Goal: Information Seeking & Learning: Find specific fact

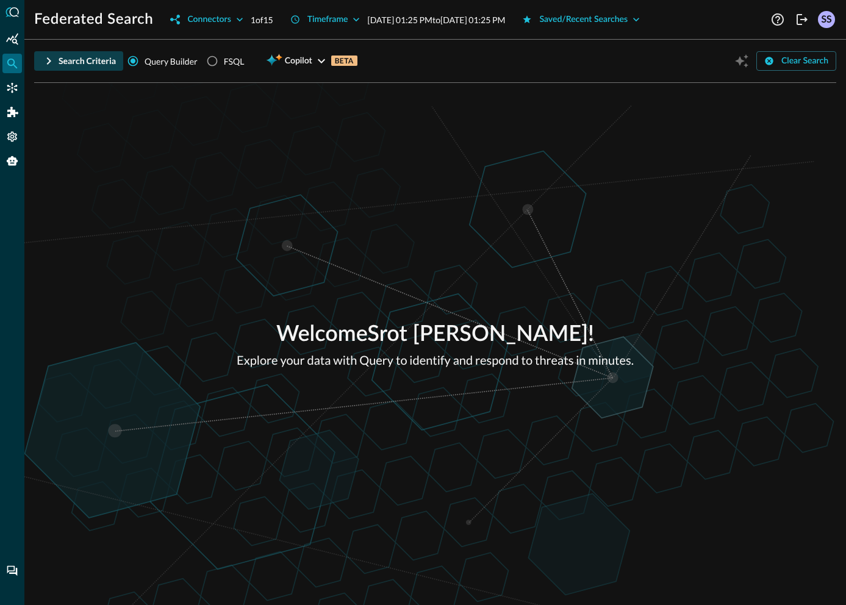
click at [91, 58] on div "Search Criteria" at bounding box center [87, 61] width 57 height 15
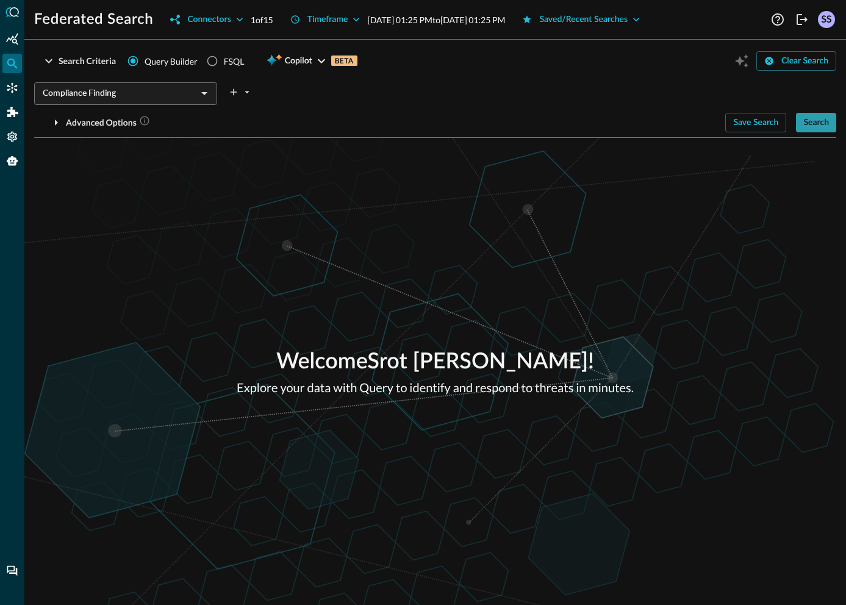
click at [820, 125] on div "Search" at bounding box center [816, 122] width 26 height 15
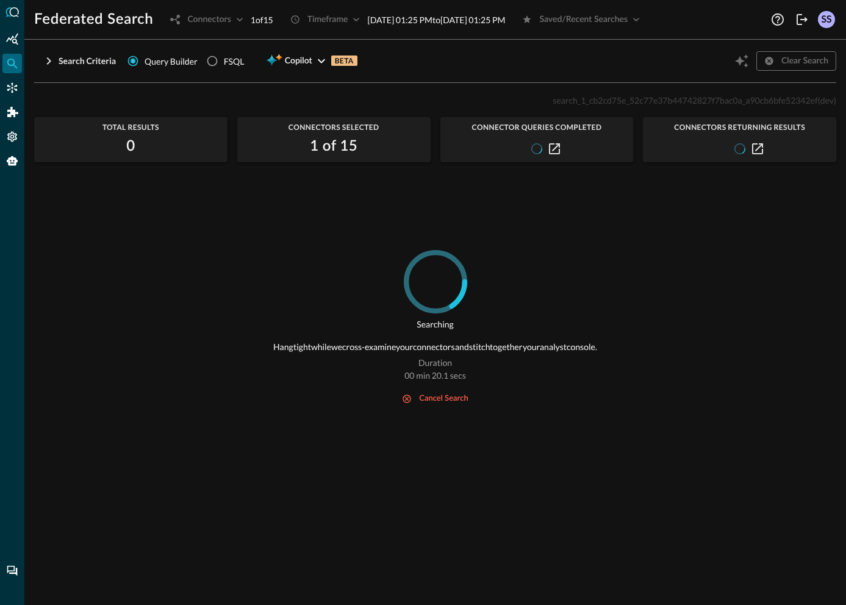
click at [685, 104] on span "search_1_cb2cd75e_52c77e37b44742827f7bac0a_a90cb6bfe52342ef" at bounding box center [685, 100] width 265 height 10
copy span "search_1_cb2cd75e_52c77e37b44742827f7bac0a_a90cb6bfe52342ef"
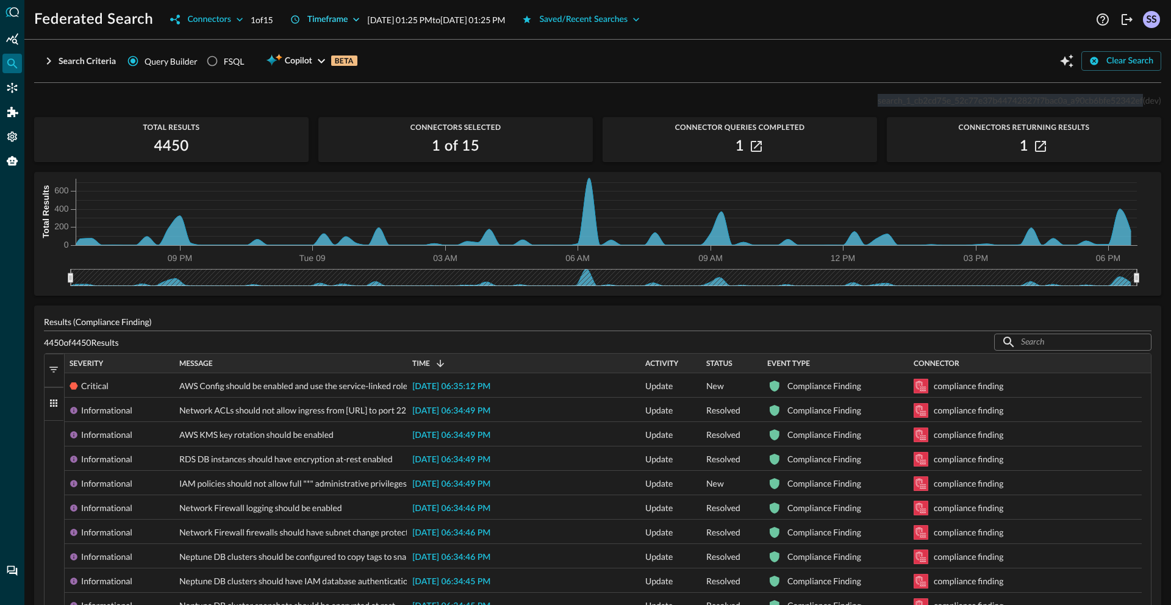
click at [337, 21] on div "Timeframe" at bounding box center [327, 19] width 41 height 15
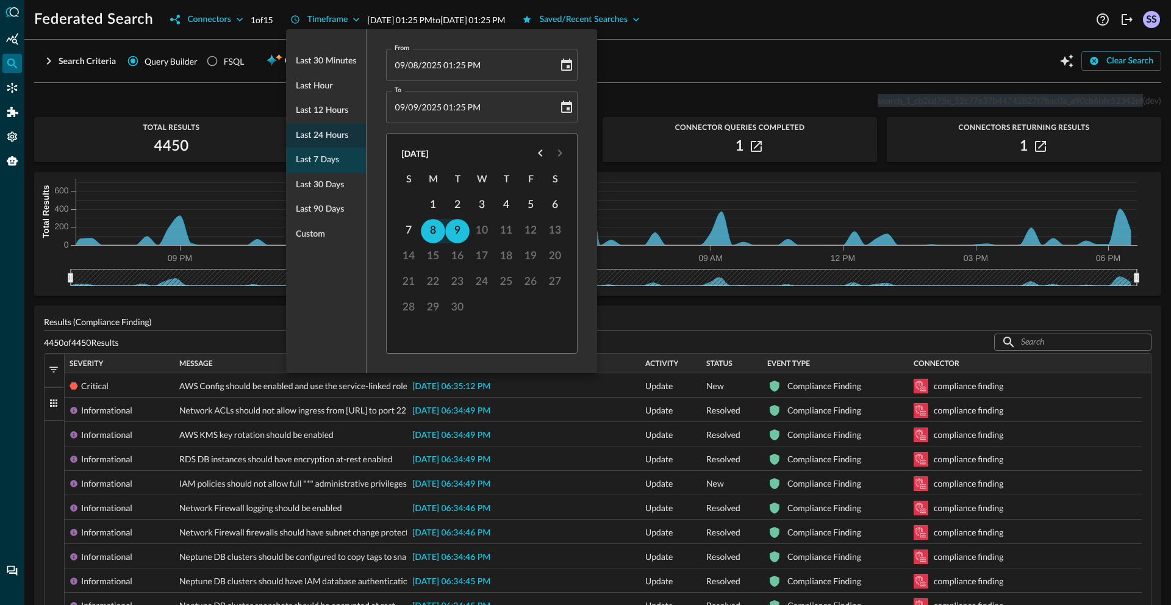
click at [315, 161] on span "Last 7 days" at bounding box center [317, 159] width 43 height 15
type input "09/02/2025 06:46 PM"
type input "09/09/2025 06:46 PM"
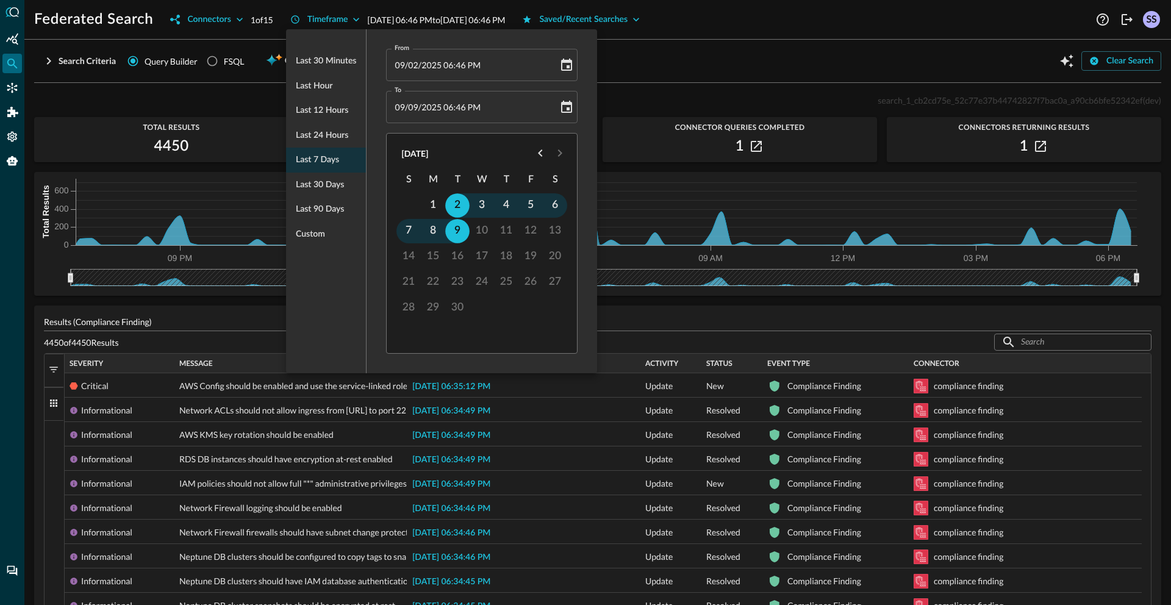
click at [657, 79] on div at bounding box center [585, 302] width 1171 height 605
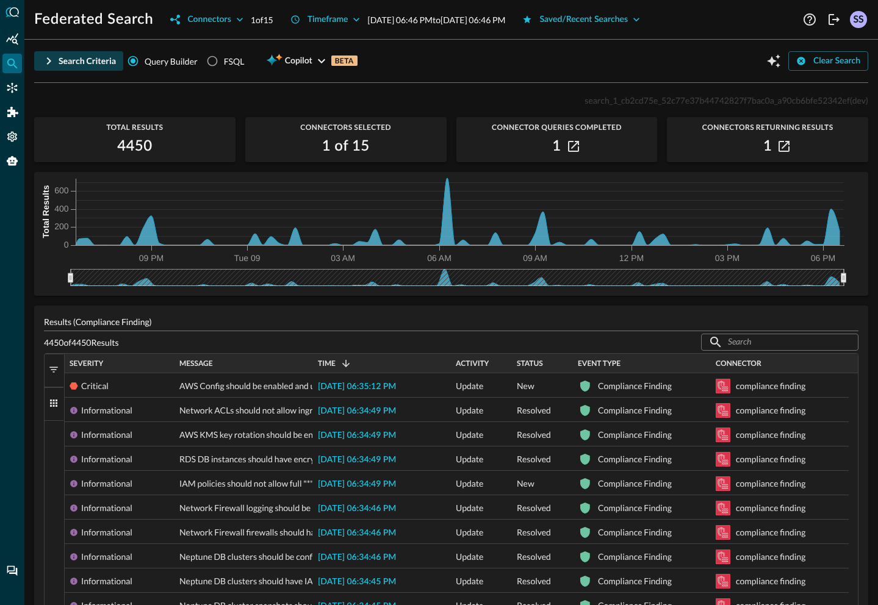
click at [91, 62] on div "Search Criteria" at bounding box center [87, 61] width 57 height 15
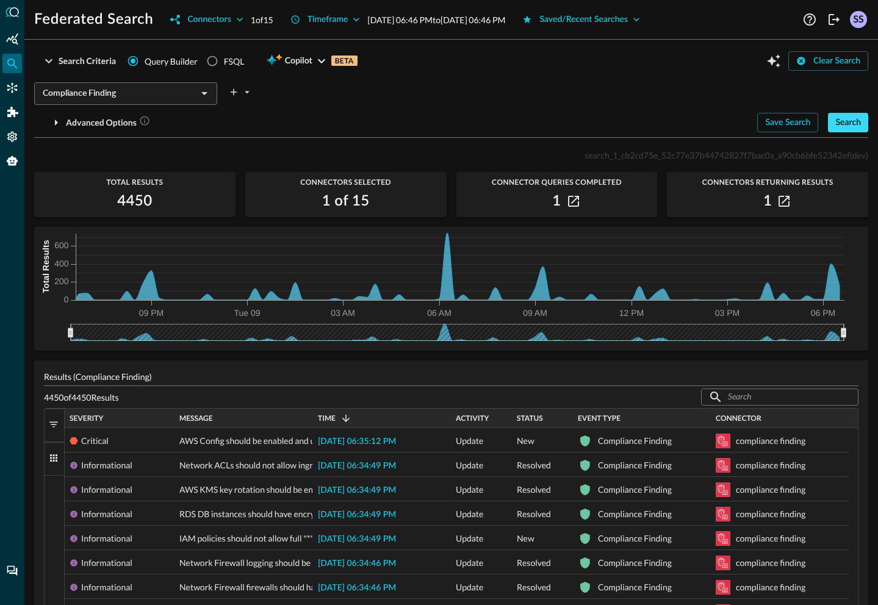
click at [835, 121] on div "Search" at bounding box center [848, 122] width 26 height 15
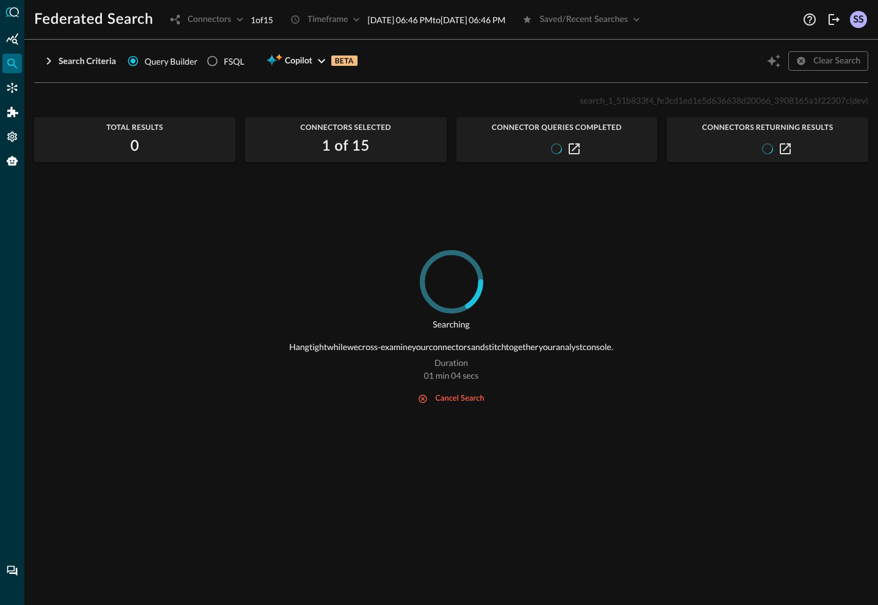
click at [671, 99] on span "search_1_51b833f4_fe3cd1ed1e5d636638d20066_3908165a1f22307c" at bounding box center [714, 100] width 270 height 10
copy span "search_1_51b833f4_fe3cd1ed1e5d636638d20066_3908165a1f22307c"
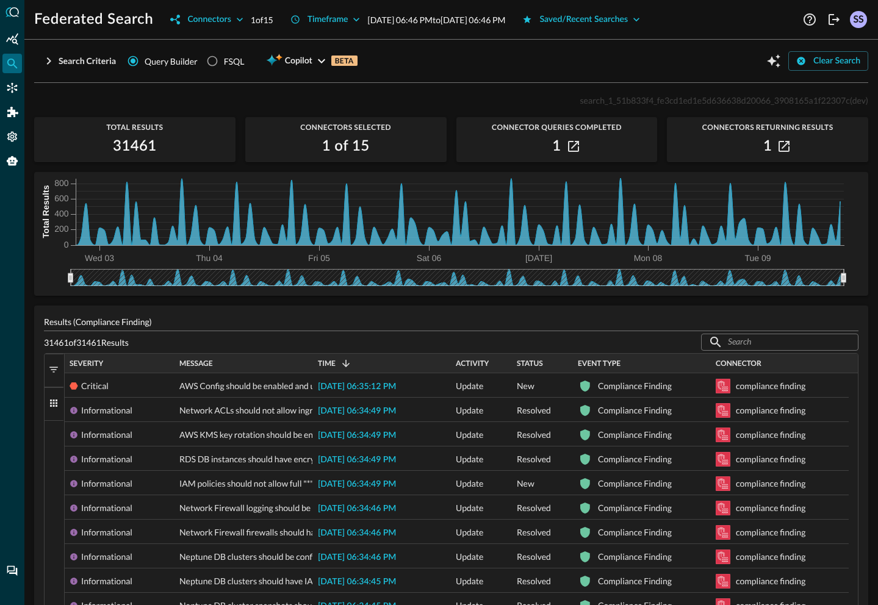
click at [426, 104] on div "search_1_51b833f4_fe3cd1ed1e5d636638d20066_3908165a1f22307c (dev)" at bounding box center [451, 100] width 834 height 15
click at [666, 101] on span "search_1_51b833f4_fe3cd1ed1e5d636638d20066_3908165a1f22307c" at bounding box center [714, 100] width 270 height 10
copy span "search_1_51b833f4_fe3cd1ed1e5d636638d20066_3908165a1f22307c"
click at [198, 19] on div "Connectors" at bounding box center [208, 19] width 43 height 15
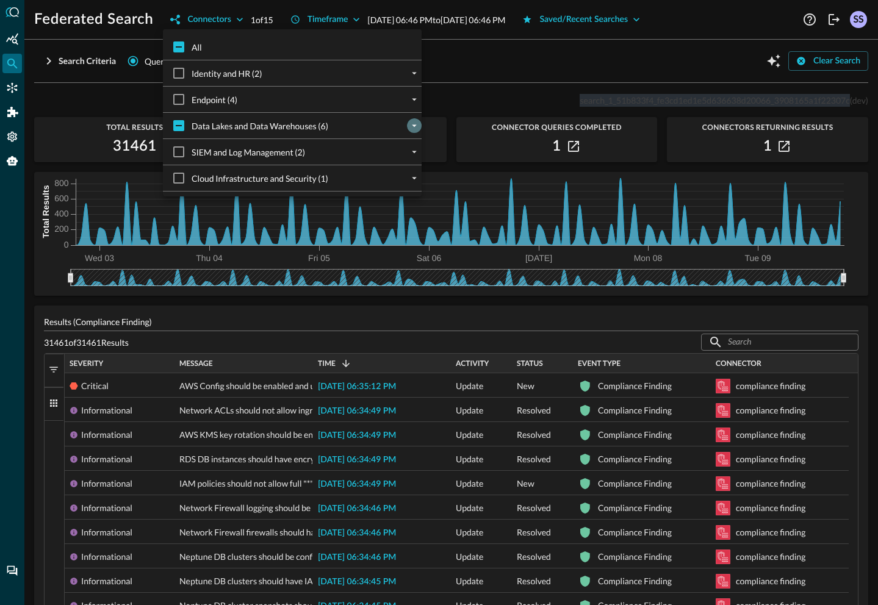
click at [409, 123] on icon "expand" at bounding box center [414, 125] width 11 height 11
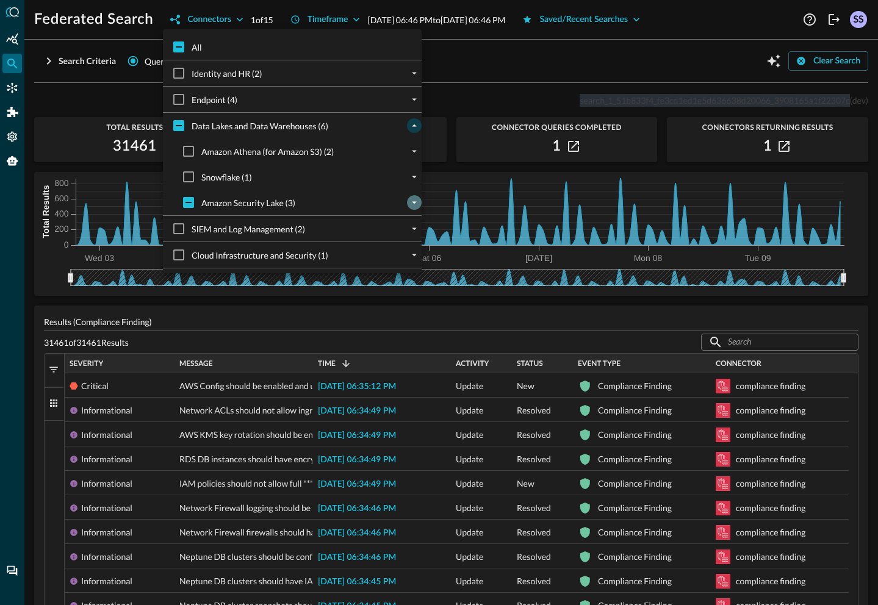
click at [412, 202] on icon "expand" at bounding box center [414, 203] width 5 height 2
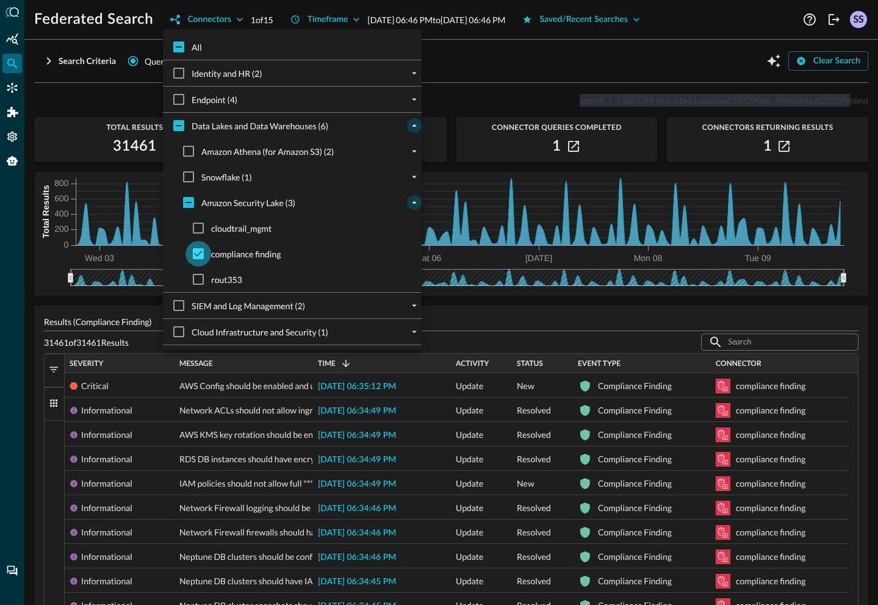
click at [195, 257] on input "compliance finding" at bounding box center [198, 254] width 26 height 26
checkbox input "false"
click at [226, 231] on span "cloudtrail_mgmt" at bounding box center [241, 228] width 60 height 13
click at [211, 231] on input "cloudtrail_mgmt" at bounding box center [198, 228] width 26 height 26
checkbox input "true"
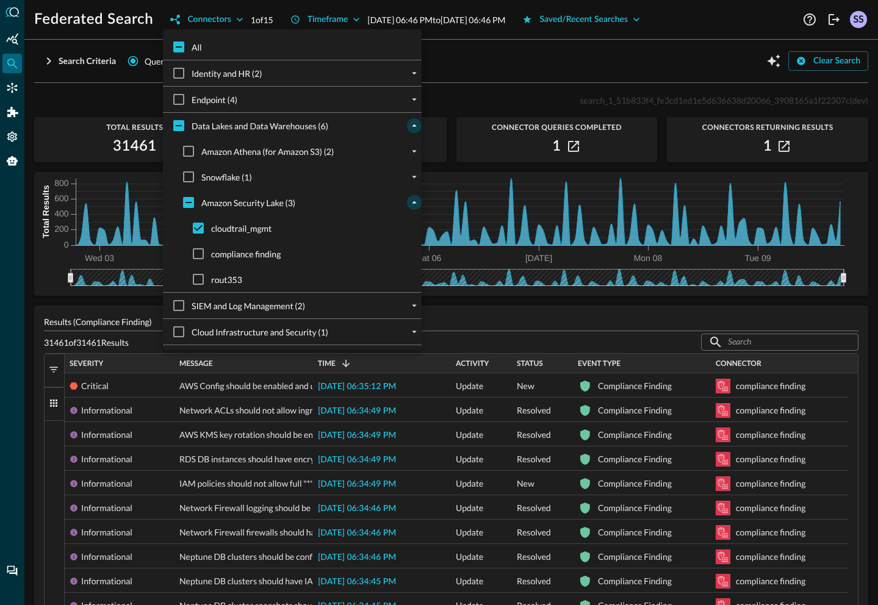
click at [450, 109] on div at bounding box center [439, 302] width 878 height 605
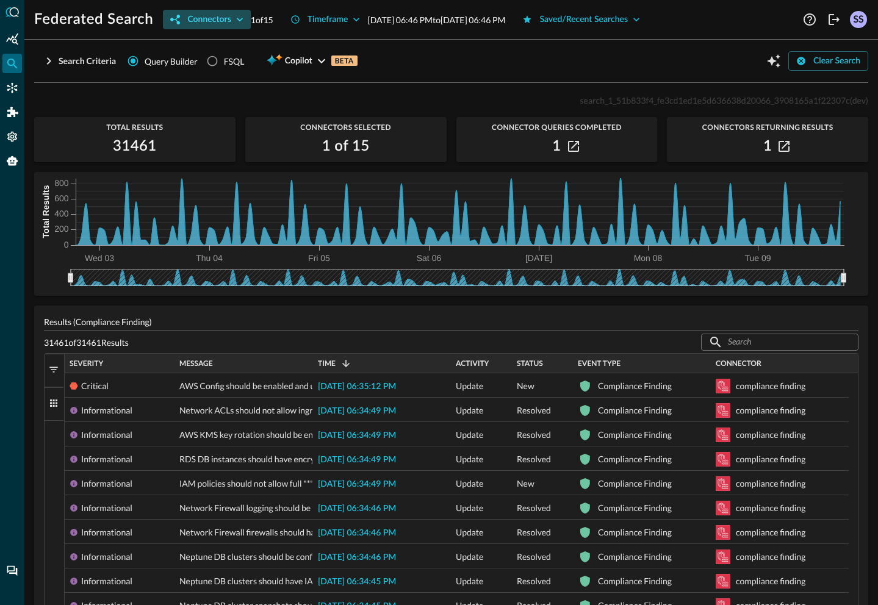
click at [209, 22] on div "Connectors" at bounding box center [208, 19] width 43 height 15
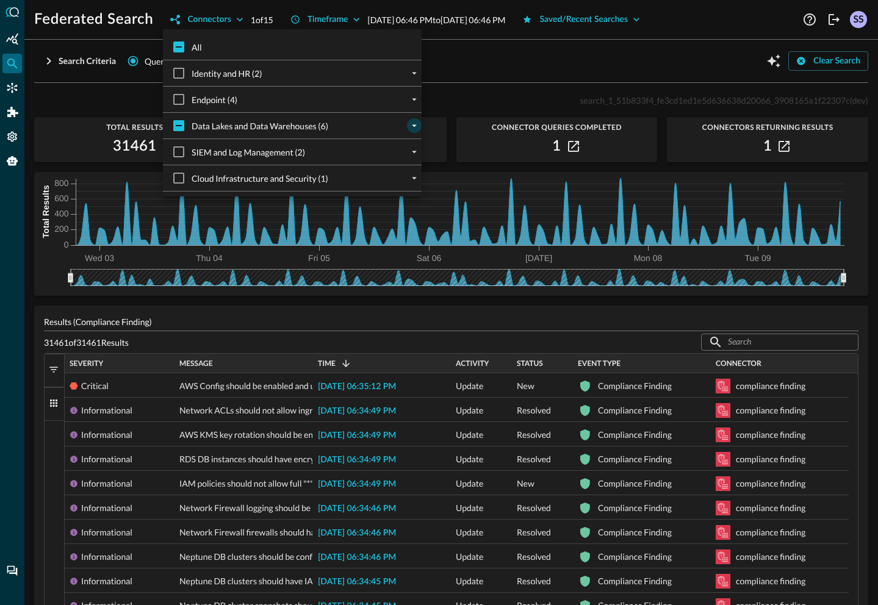
click at [409, 123] on icon "expand" at bounding box center [414, 125] width 11 height 11
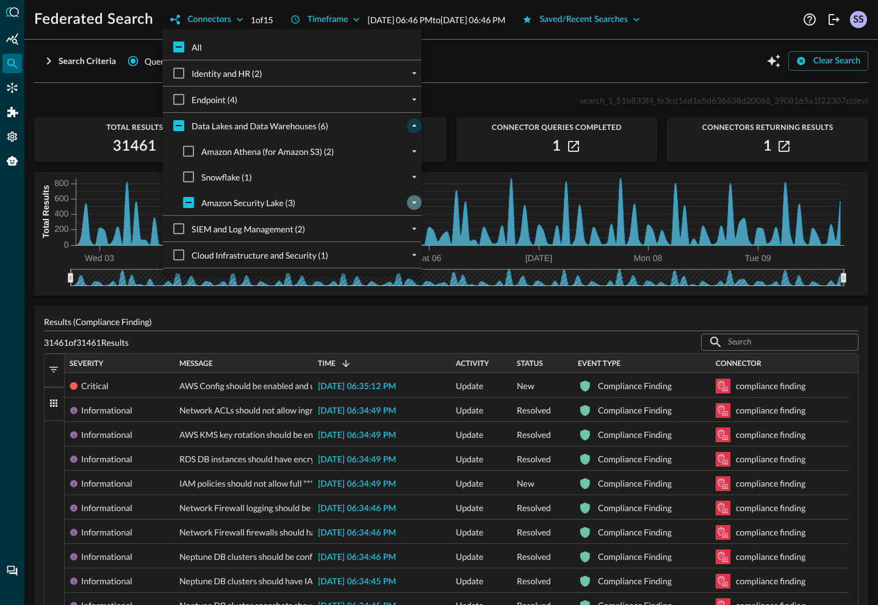
click at [409, 201] on icon "expand" at bounding box center [414, 202] width 11 height 11
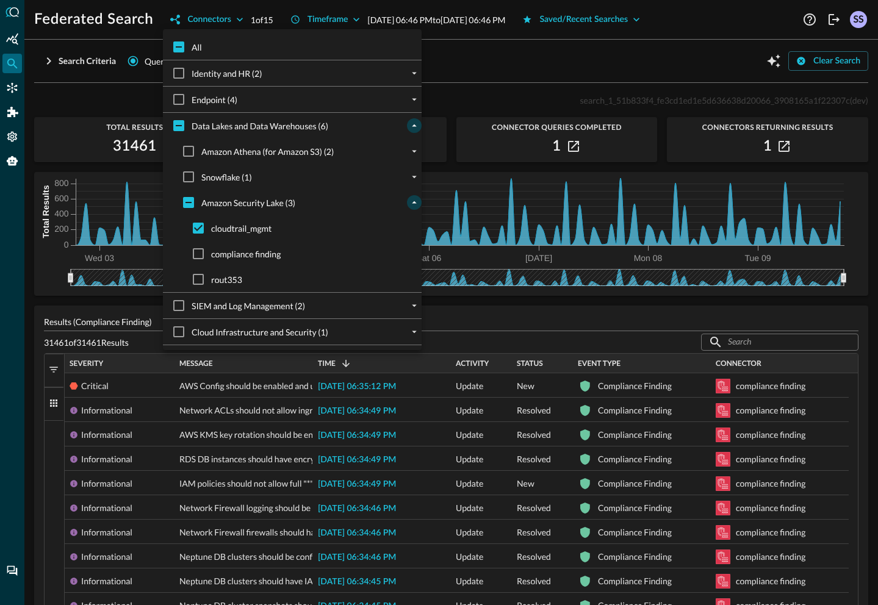
click at [467, 91] on div at bounding box center [439, 302] width 878 height 605
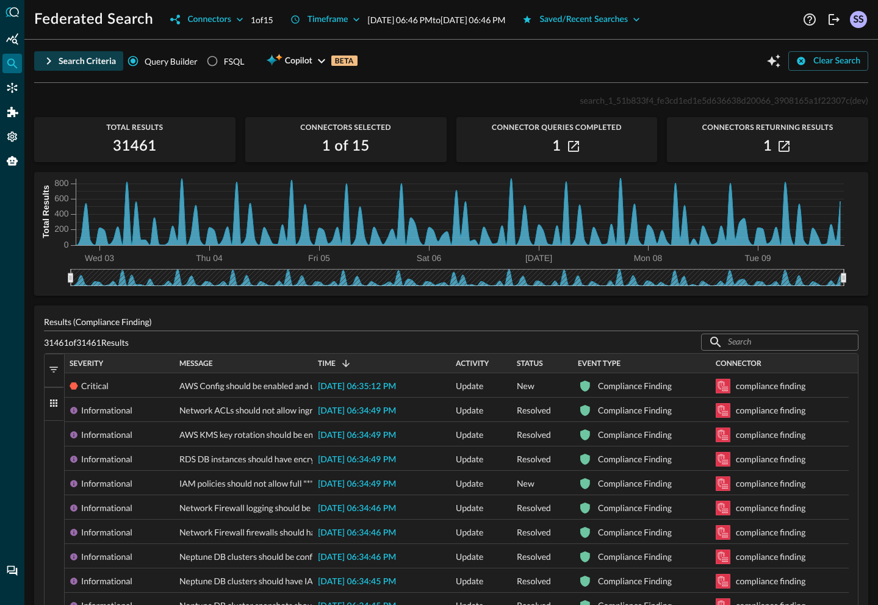
click at [59, 60] on div "Search Criteria" at bounding box center [87, 61] width 57 height 15
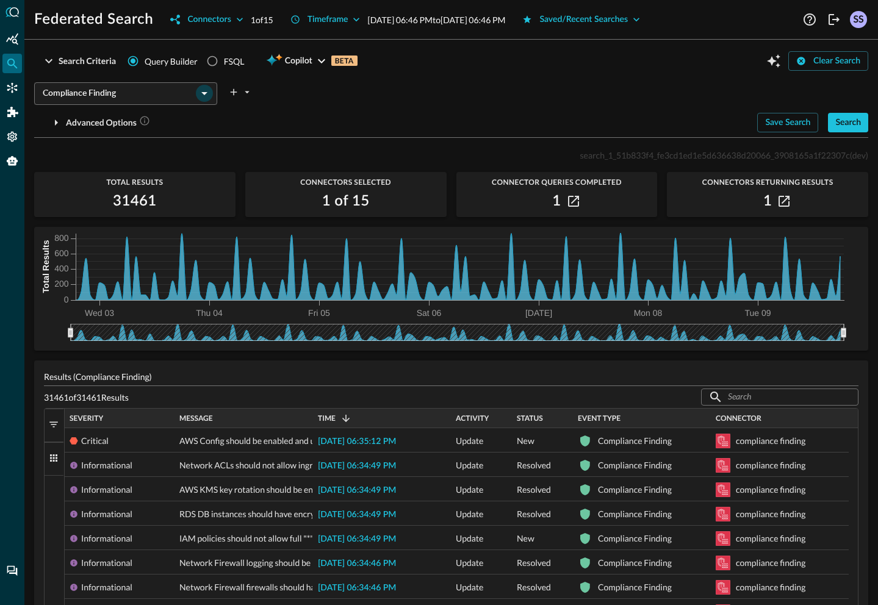
click at [204, 91] on icon "Open" at bounding box center [204, 93] width 15 height 15
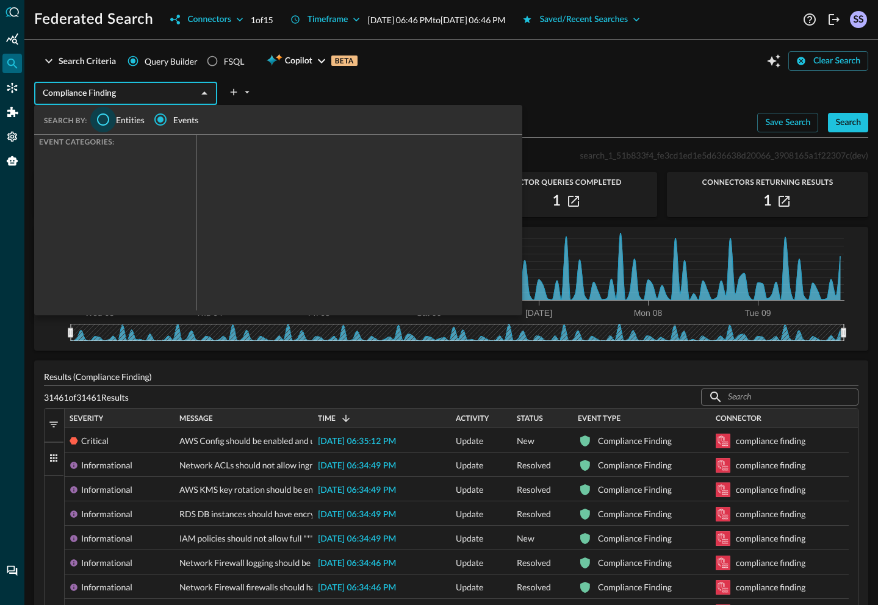
click at [115, 120] on input "Entities" at bounding box center [103, 120] width 26 height 26
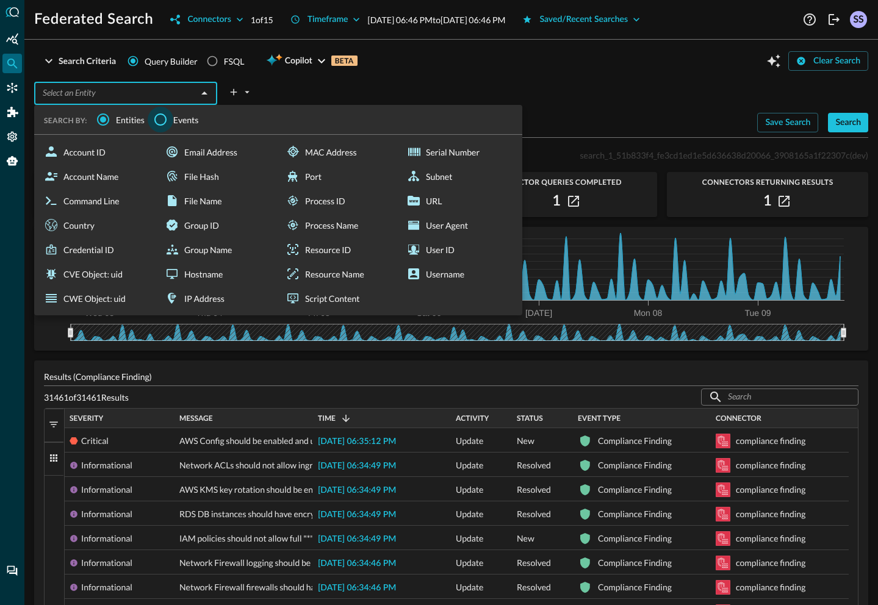
click at [154, 118] on input "Events" at bounding box center [161, 120] width 26 height 26
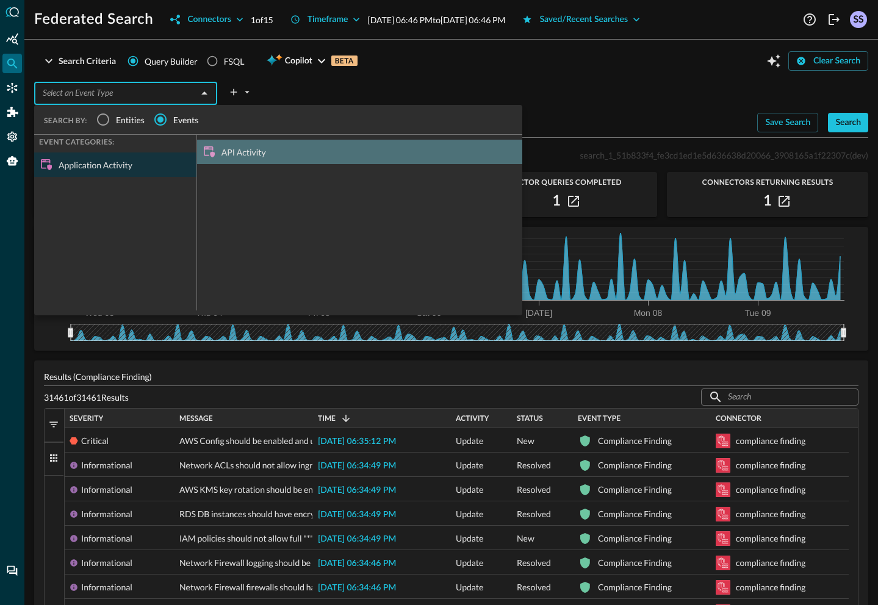
click at [236, 152] on div "API Activity" at bounding box center [359, 152] width 325 height 24
type input "API Activity"
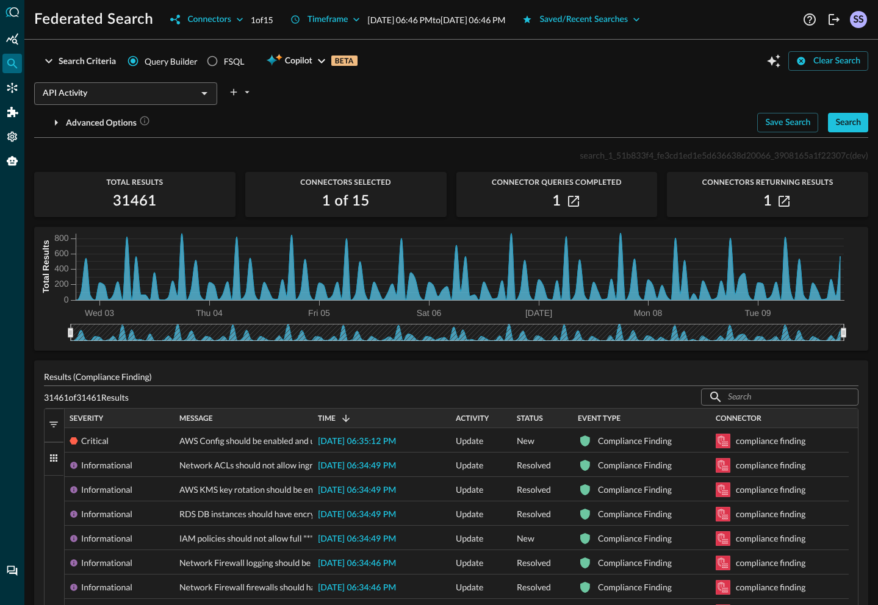
click at [342, 99] on div "API Activity ​" at bounding box center [451, 90] width 834 height 26
click at [331, 21] on div "Timeframe" at bounding box center [327, 19] width 41 height 15
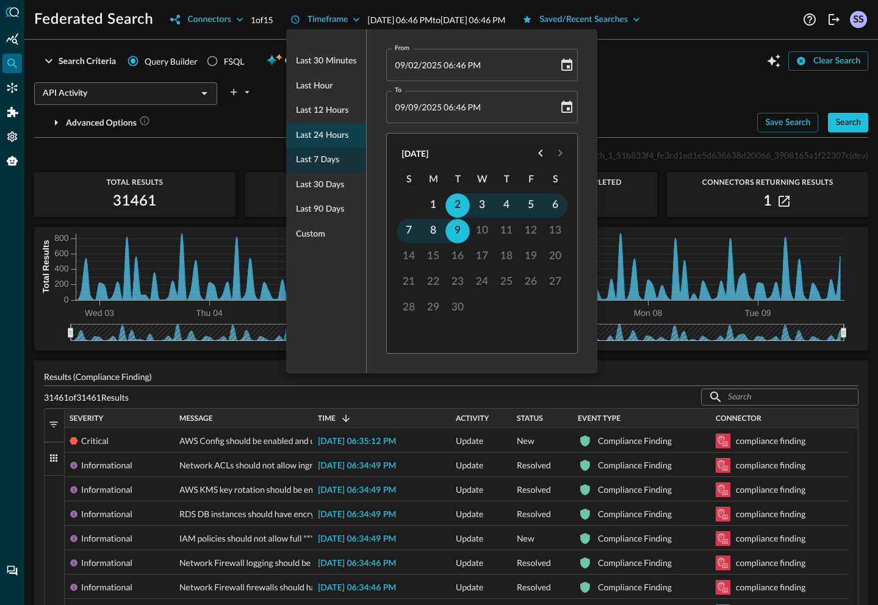
click at [323, 129] on span "Last 24 hours" at bounding box center [322, 135] width 52 height 15
type input "09/08/2025 07:01 PM"
type input "09/09/2025 07:01 PM"
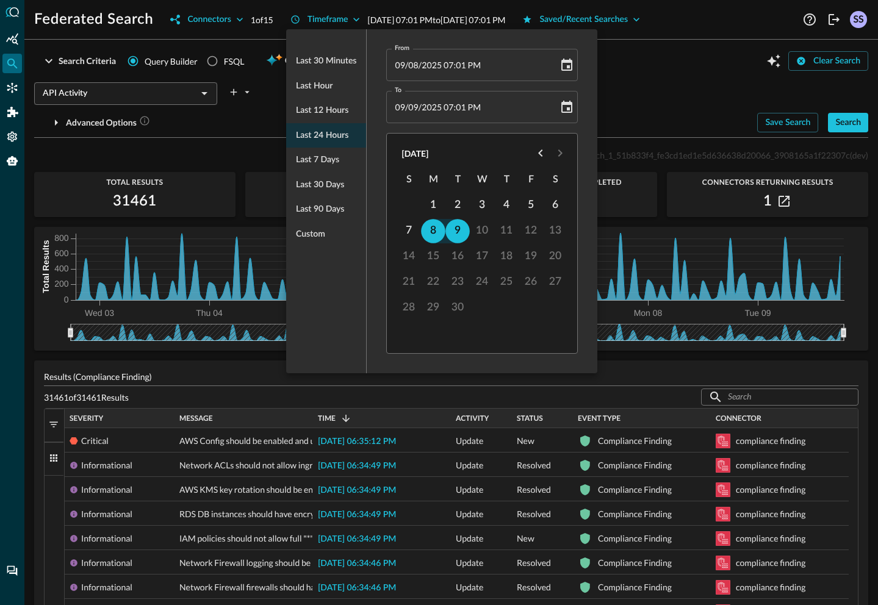
click at [654, 77] on div at bounding box center [439, 302] width 878 height 605
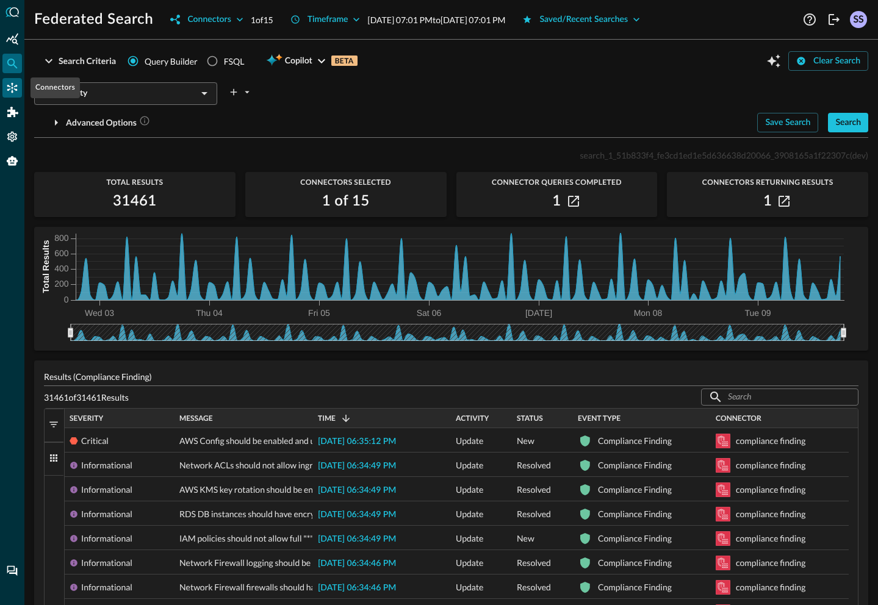
click at [8, 87] on icon "Connectors" at bounding box center [12, 88] width 12 height 12
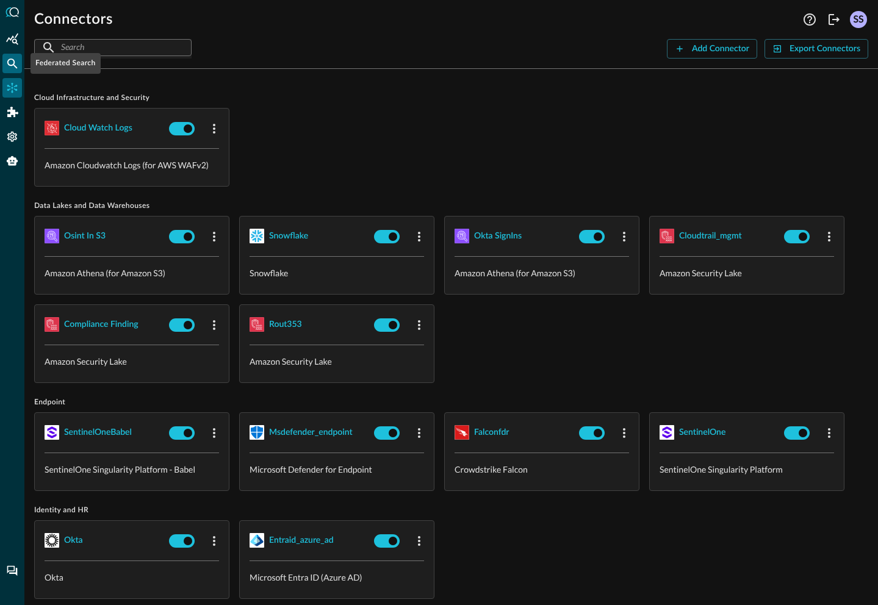
click at [10, 63] on icon "Federated Search" at bounding box center [12, 63] width 12 height 12
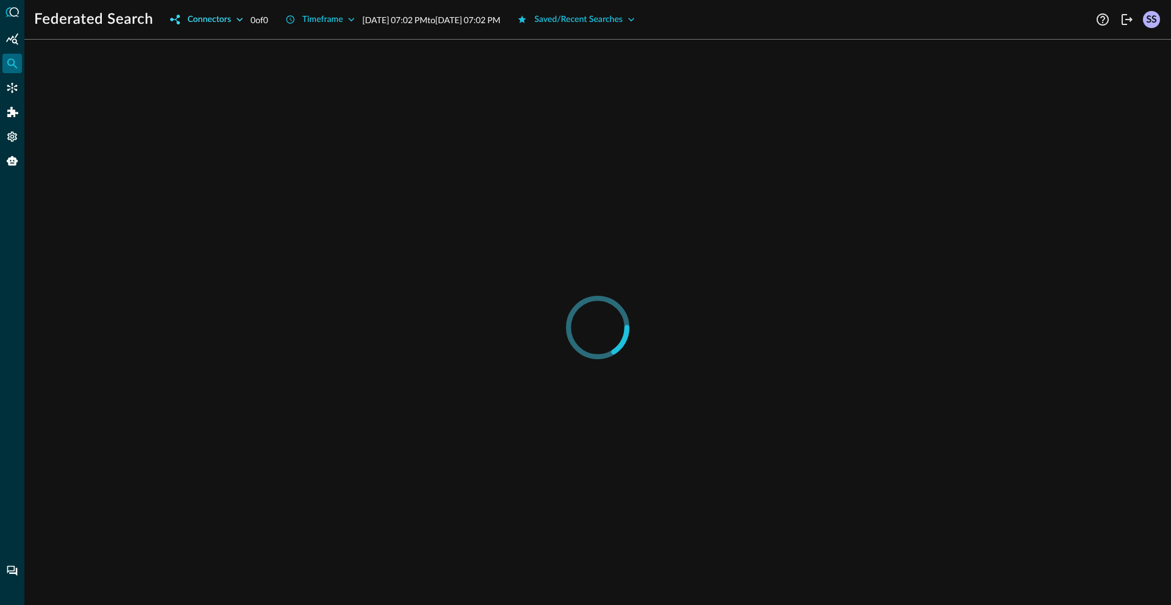
click at [220, 19] on button "Connectors" at bounding box center [206, 20] width 87 height 20
click at [193, 130] on div at bounding box center [585, 302] width 1171 height 605
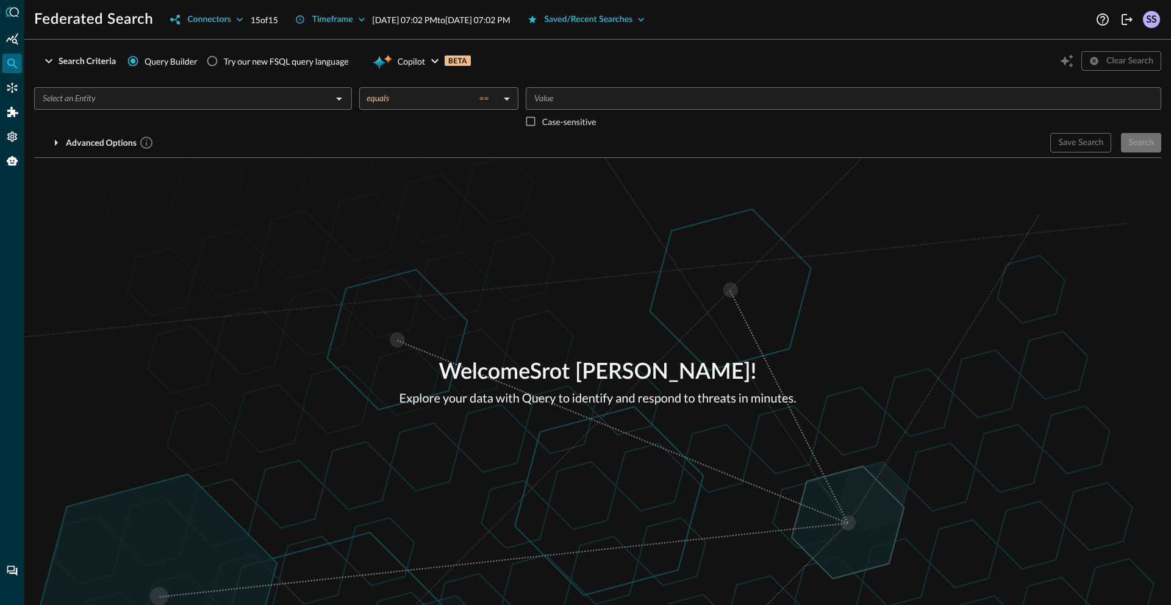
click at [215, 255] on div "Welcome Srot [PERSON_NAME] ! Explore your data with Query to identify and respo…" at bounding box center [597, 381] width 1147 height 447
click at [170, 14] on button "Connectors" at bounding box center [206, 20] width 87 height 20
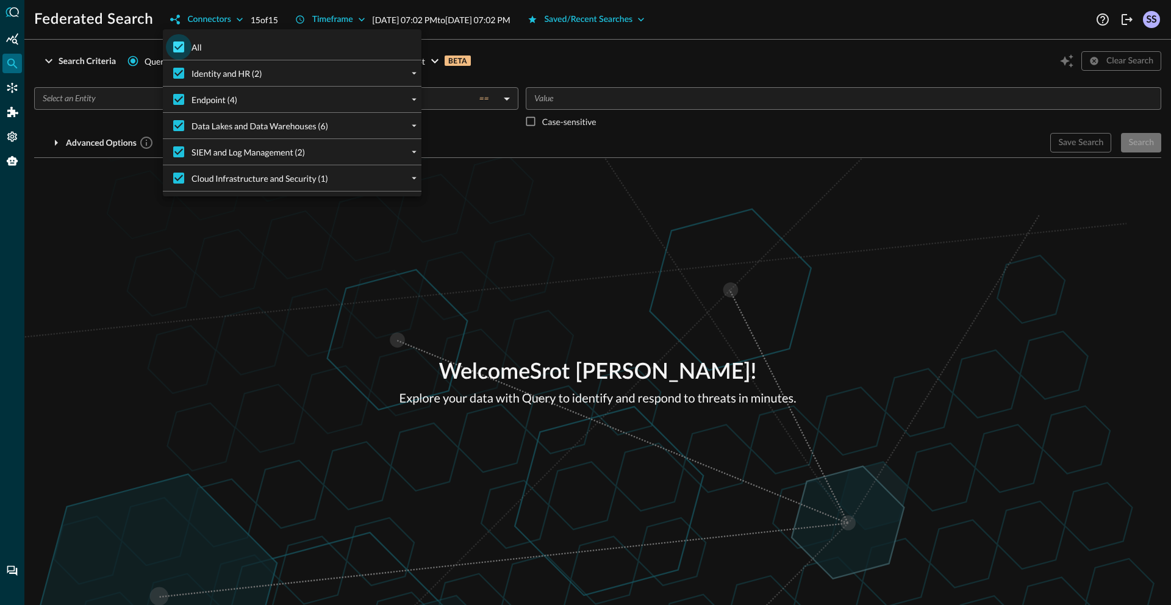
click at [182, 51] on input "All" at bounding box center [179, 47] width 26 height 26
checkbox input "false"
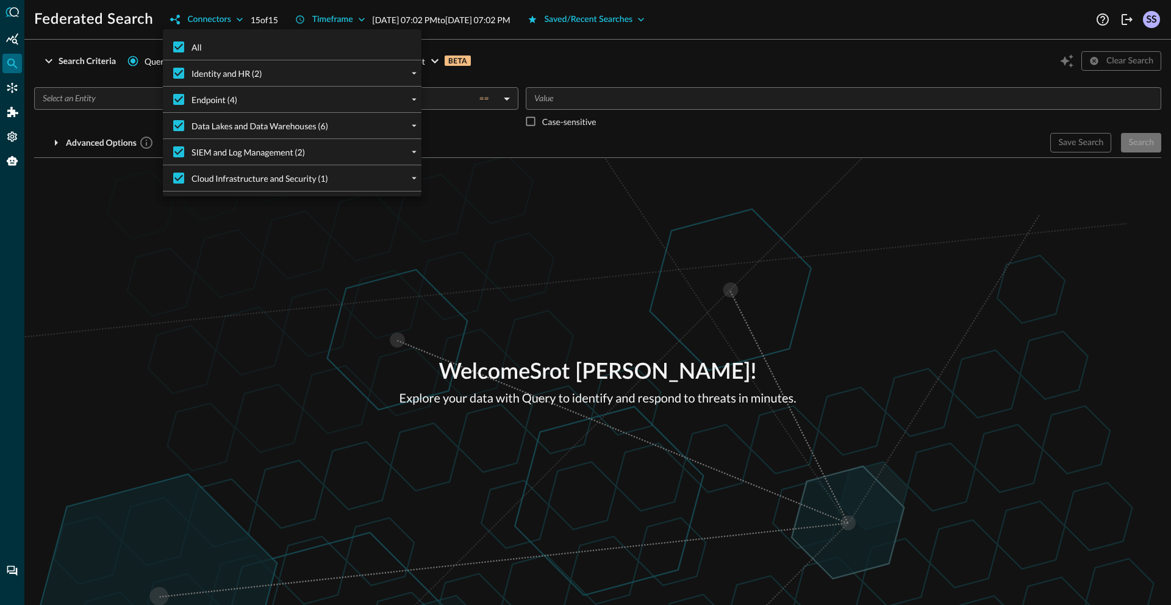
checkbox input "false"
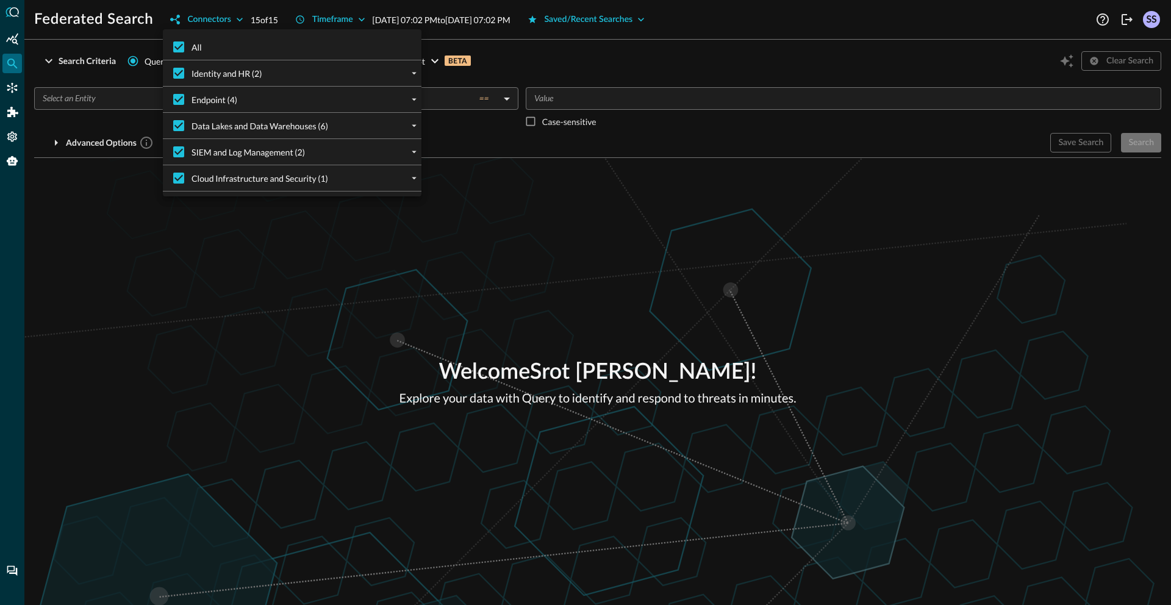
checkbox input "false"
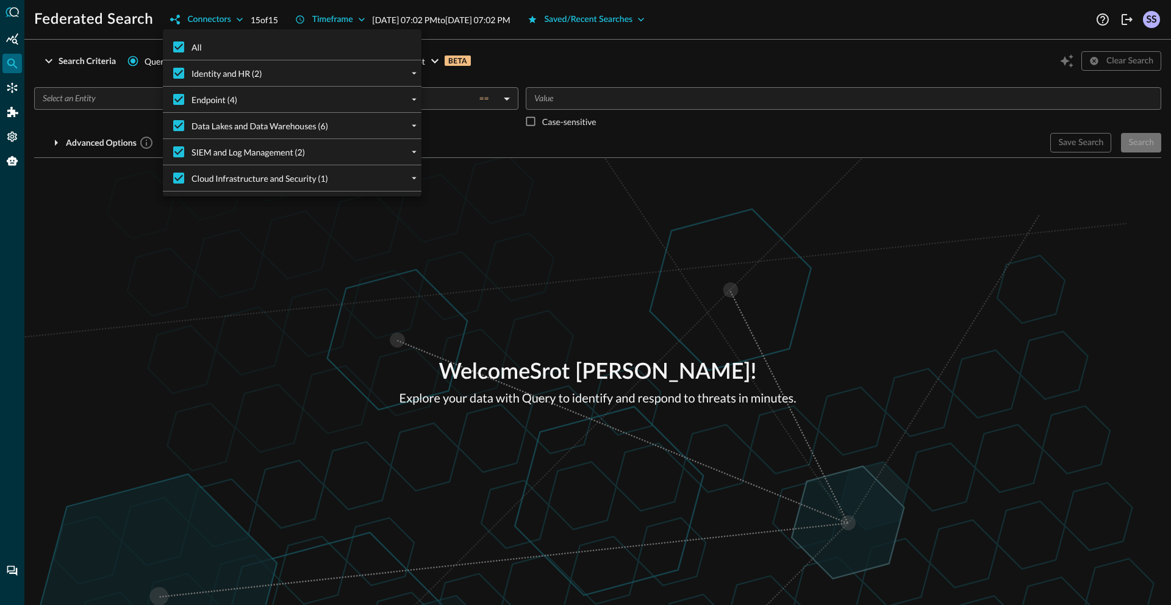
checkbox input "false"
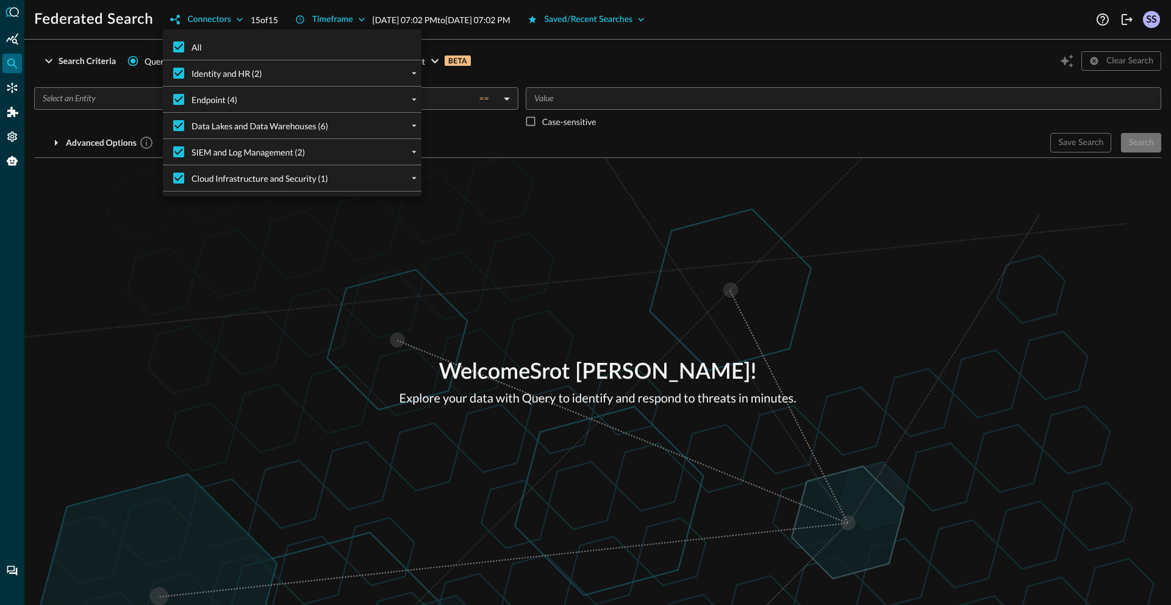
checkbox input "false"
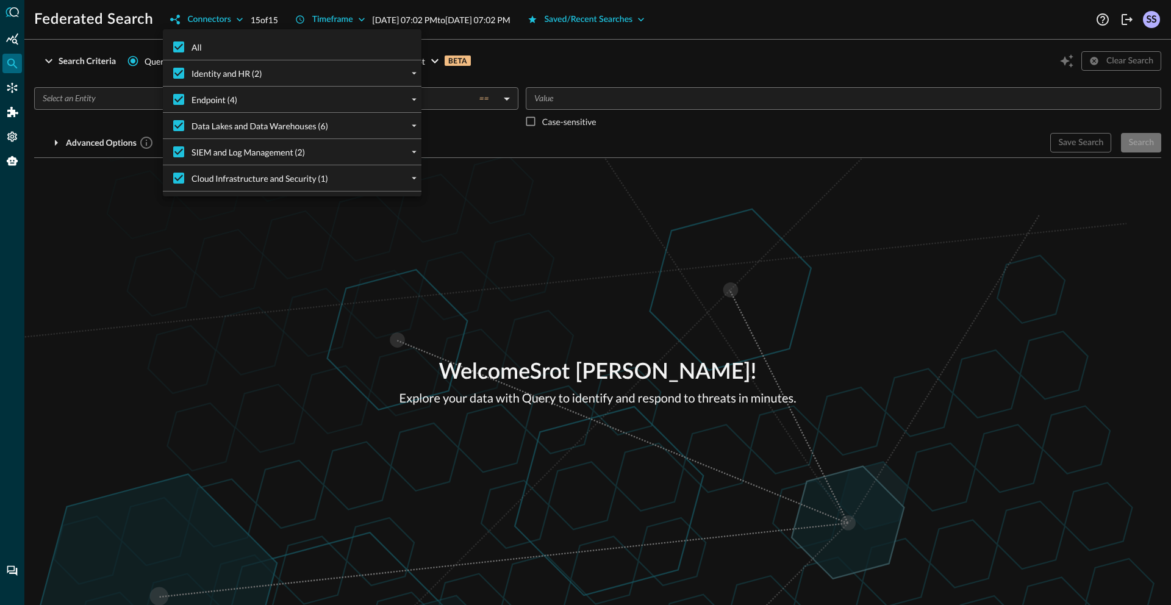
checkbox input "false"
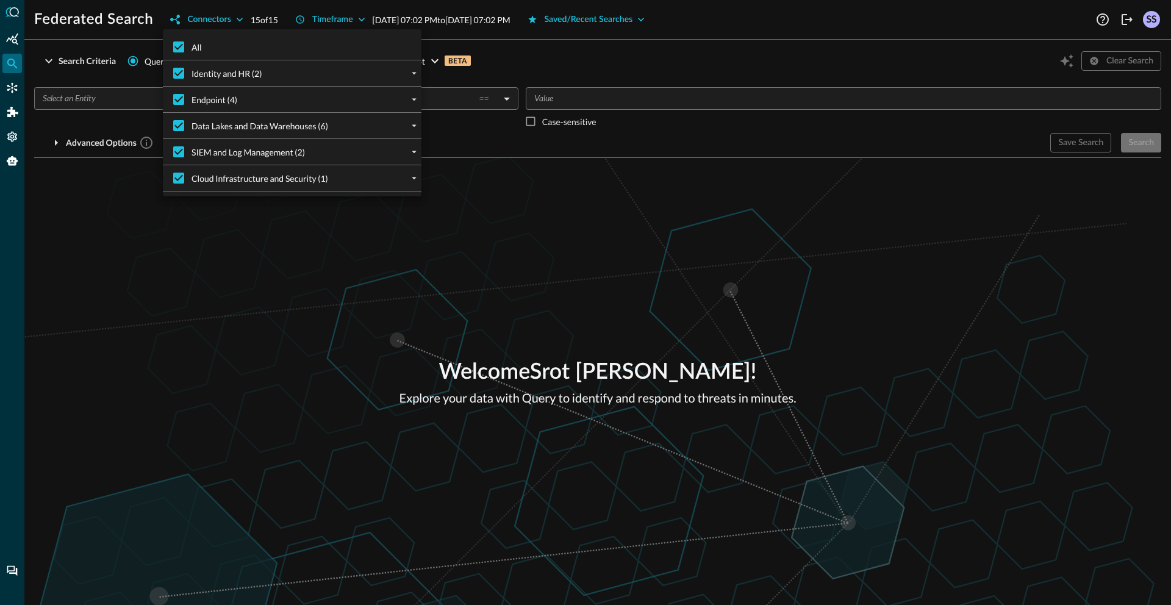
checkbox input "false"
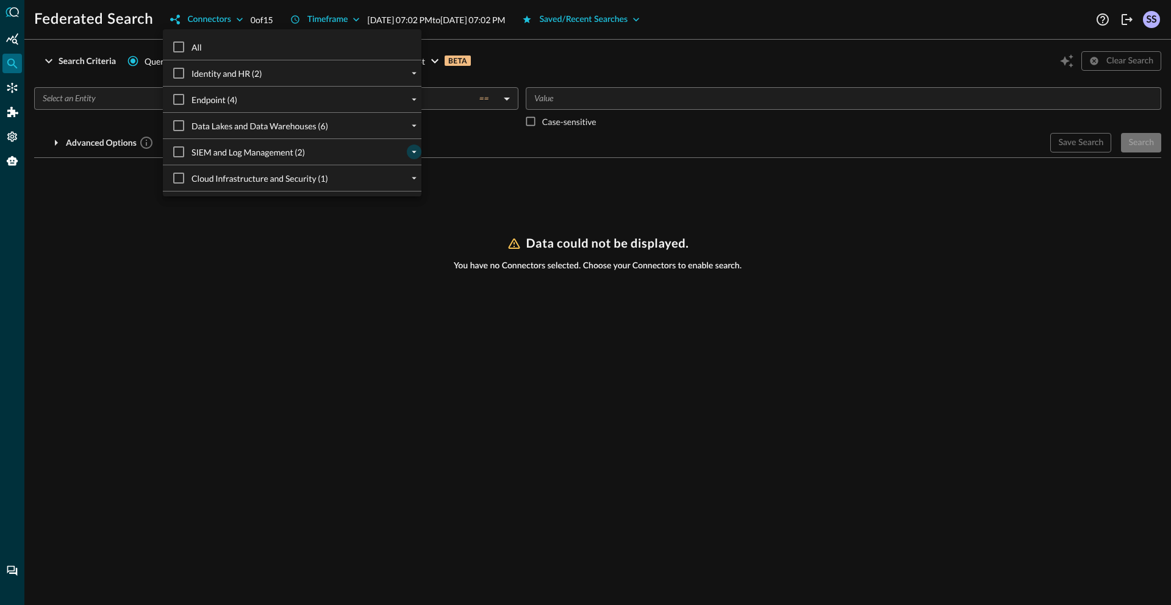
click at [409, 151] on icon "expand" at bounding box center [414, 151] width 11 height 11
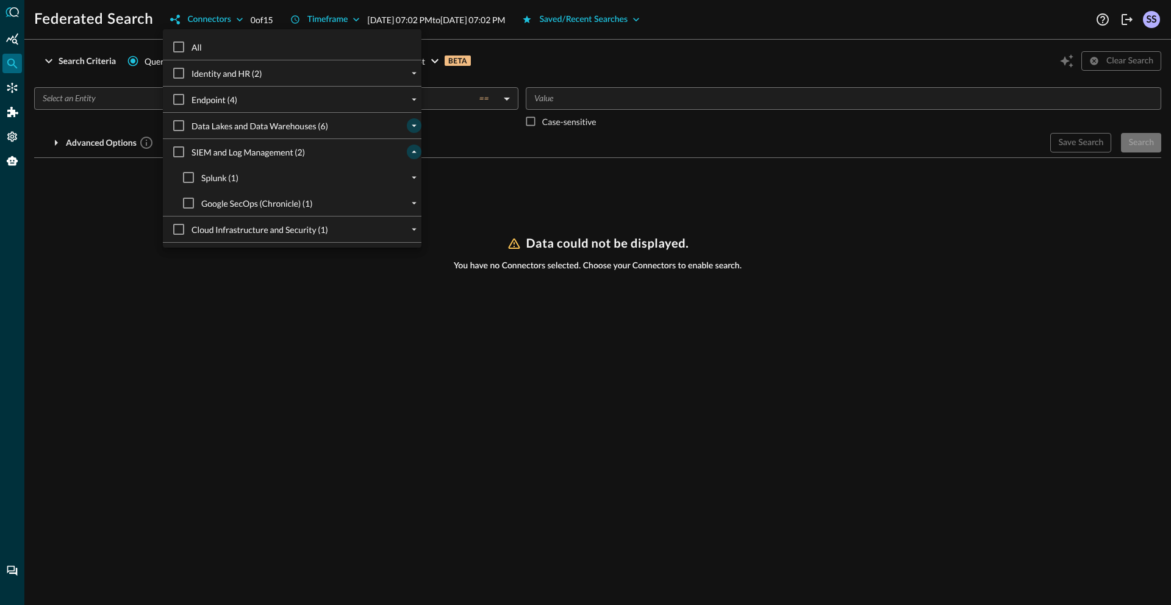
click at [409, 125] on icon "expand" at bounding box center [414, 125] width 11 height 11
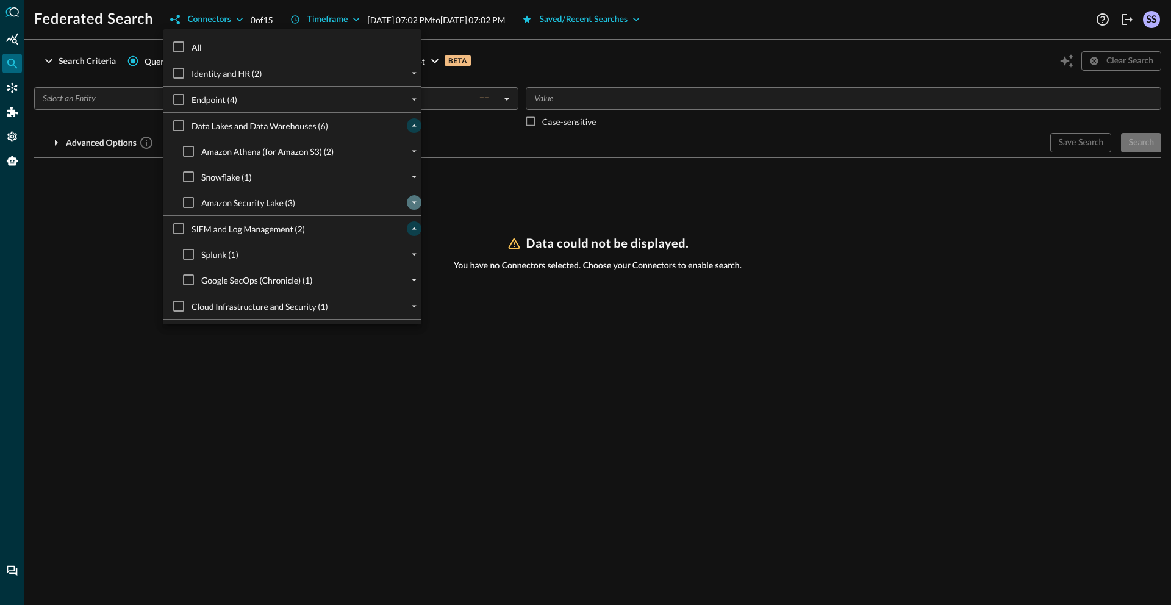
click at [409, 201] on icon "expand" at bounding box center [414, 202] width 11 height 11
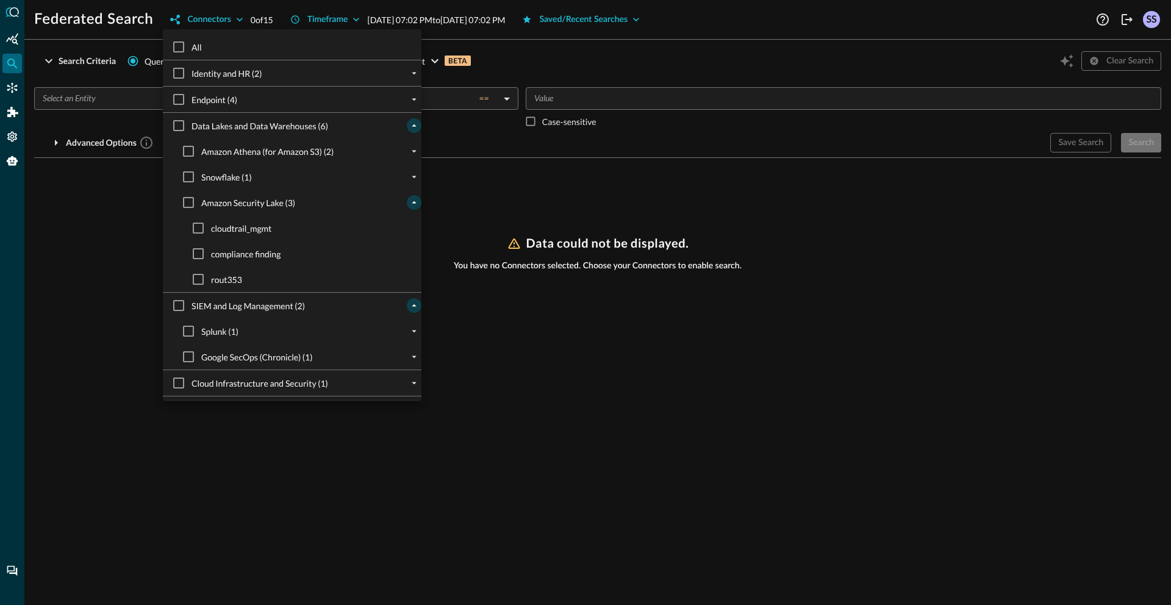
click at [254, 231] on span "cloudtrail_mgmt" at bounding box center [241, 228] width 60 height 13
click at [211, 231] on input "cloudtrail_mgmt" at bounding box center [198, 228] width 26 height 26
checkbox input "true"
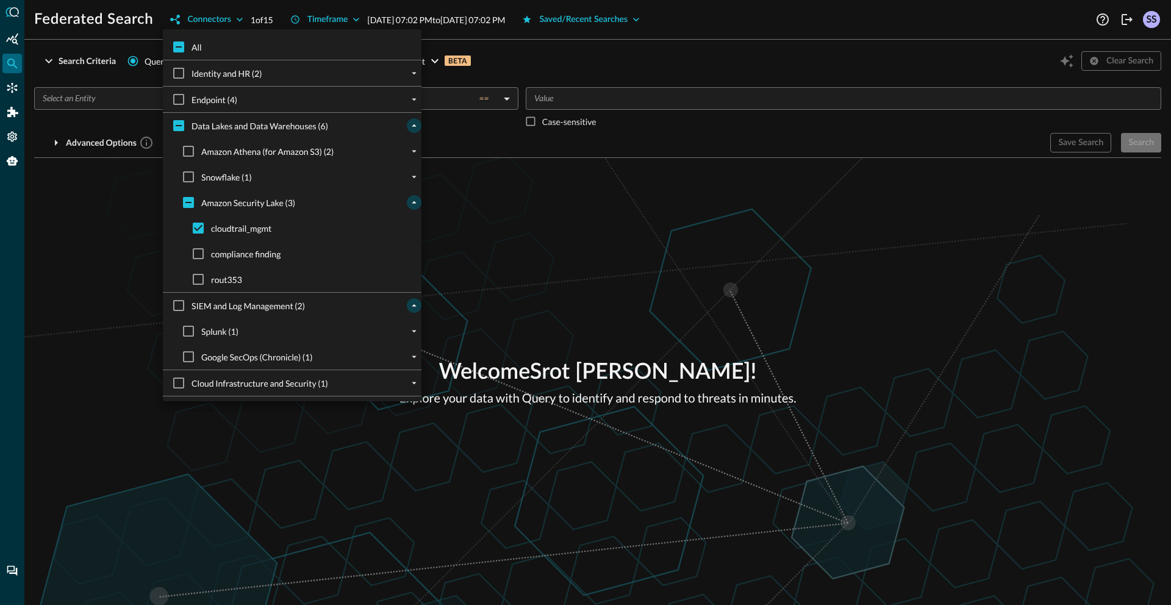
click at [499, 232] on div at bounding box center [585, 302] width 1171 height 605
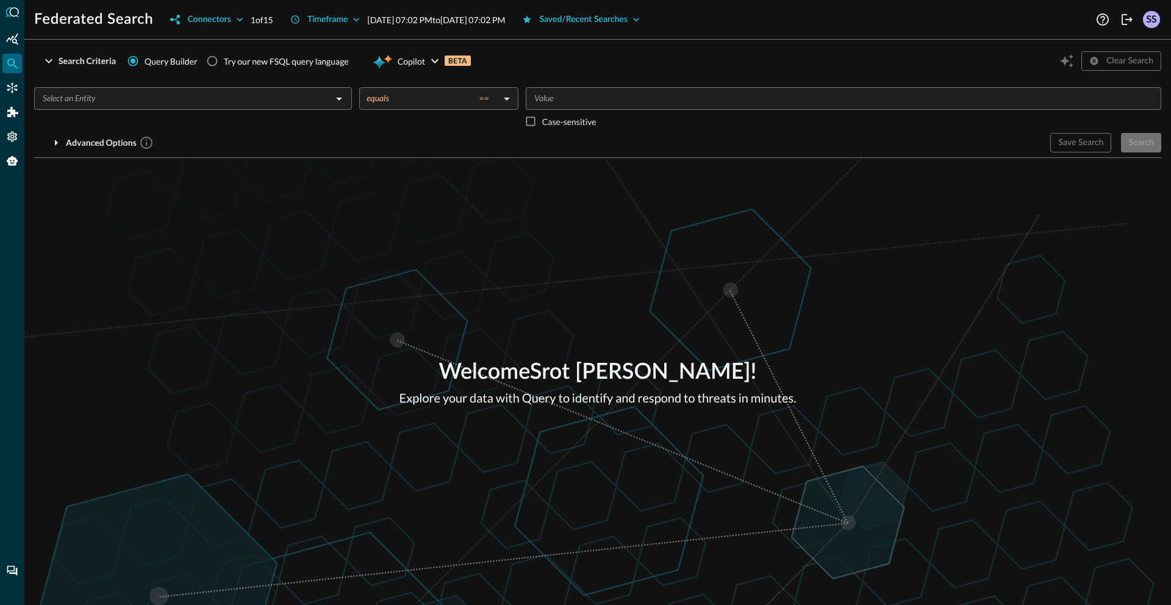
click at [210, 96] on input "text" at bounding box center [183, 98] width 290 height 15
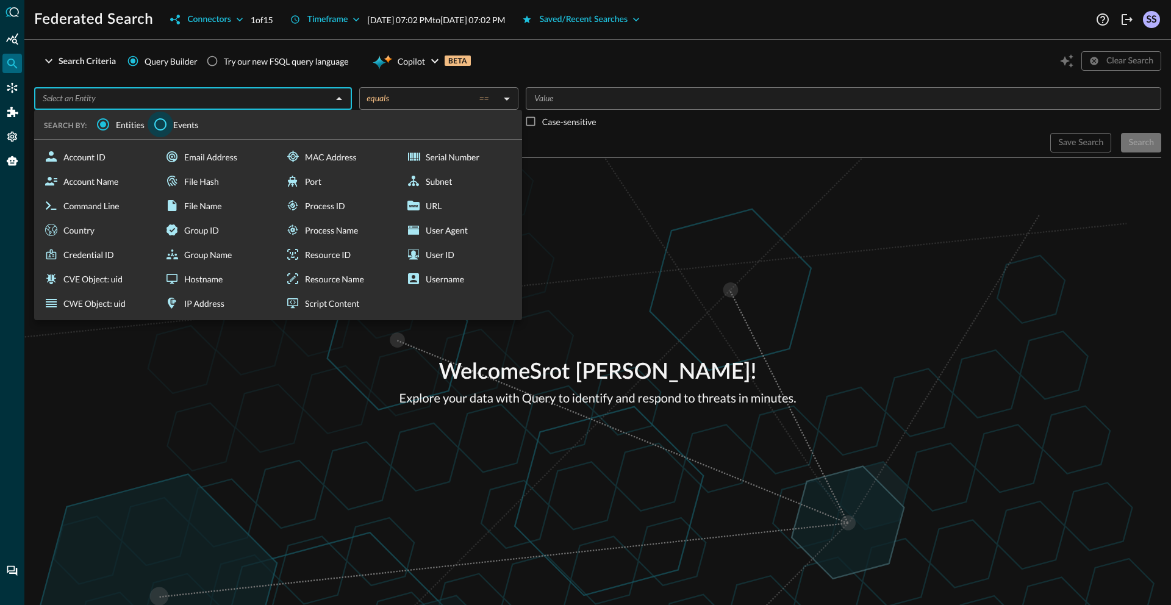
click at [159, 126] on input "Events" at bounding box center [161, 125] width 26 height 26
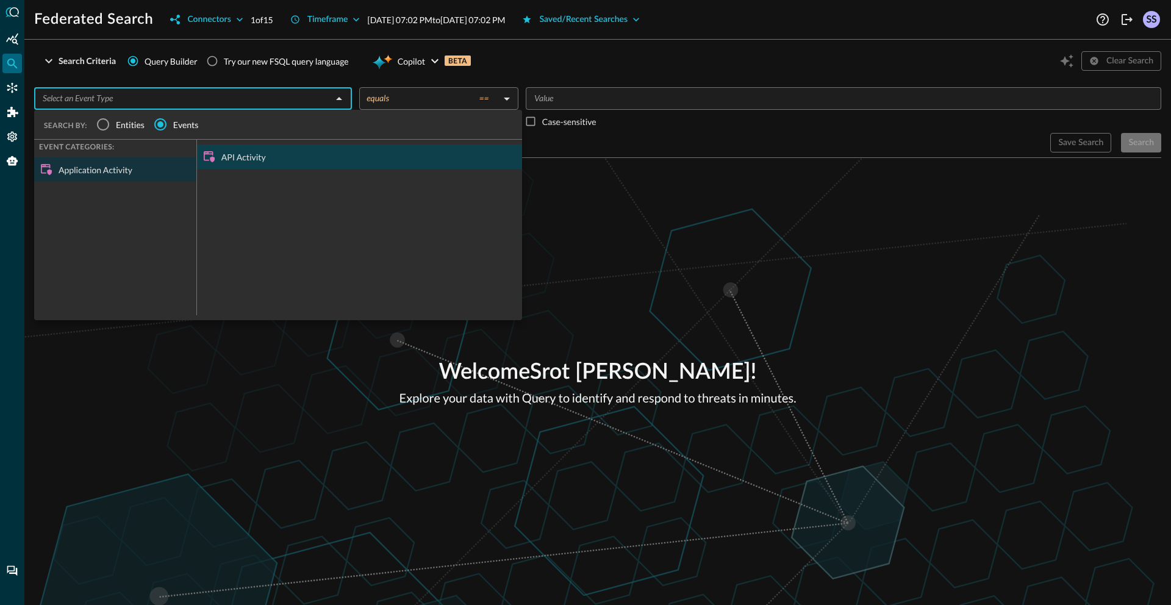
click at [232, 159] on div "API Activity" at bounding box center [359, 157] width 325 height 24
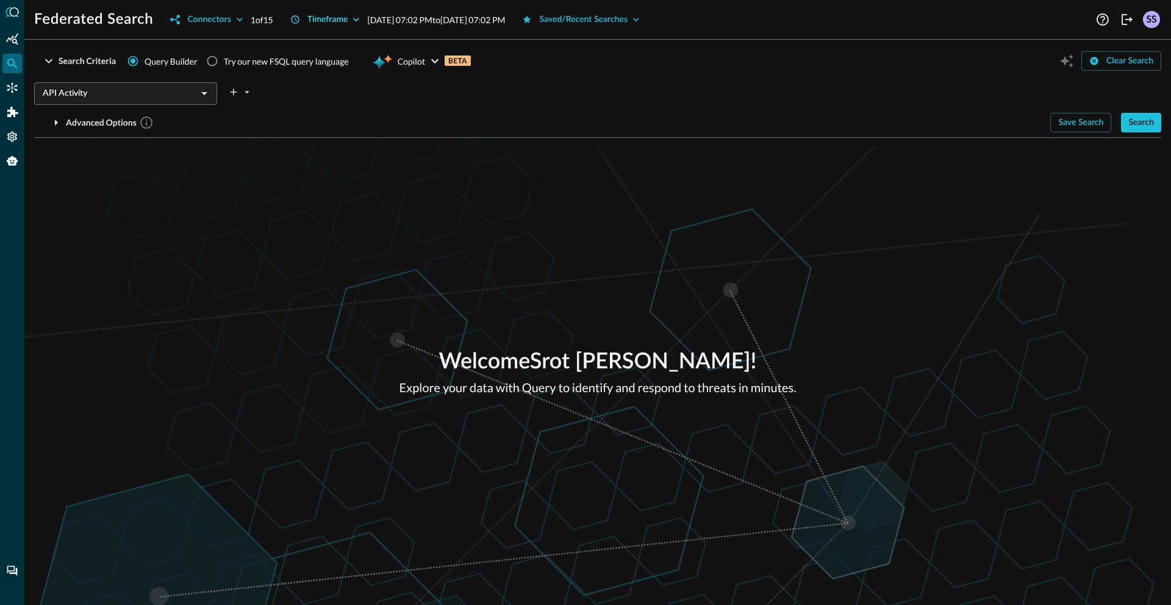
click at [337, 24] on button "Timeframe" at bounding box center [325, 20] width 85 height 20
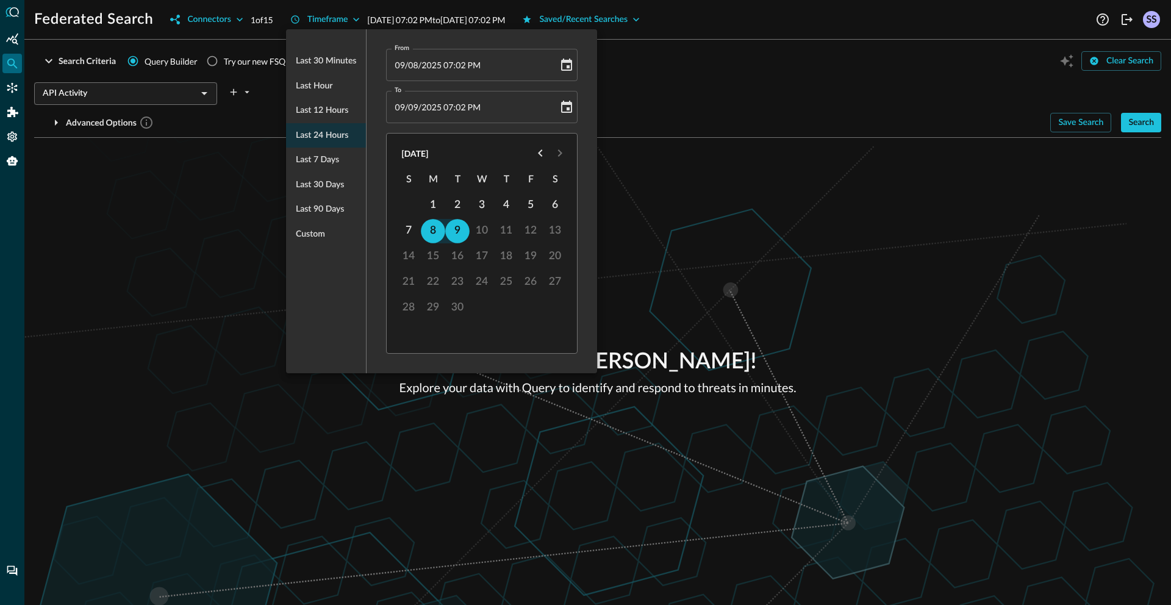
click at [330, 137] on ul "Last 30 minutes Last hour Last 12 hours Last 24 hours Last 7 days Last 30 days …" at bounding box center [326, 147] width 80 height 207
click at [782, 142] on div at bounding box center [585, 302] width 1171 height 605
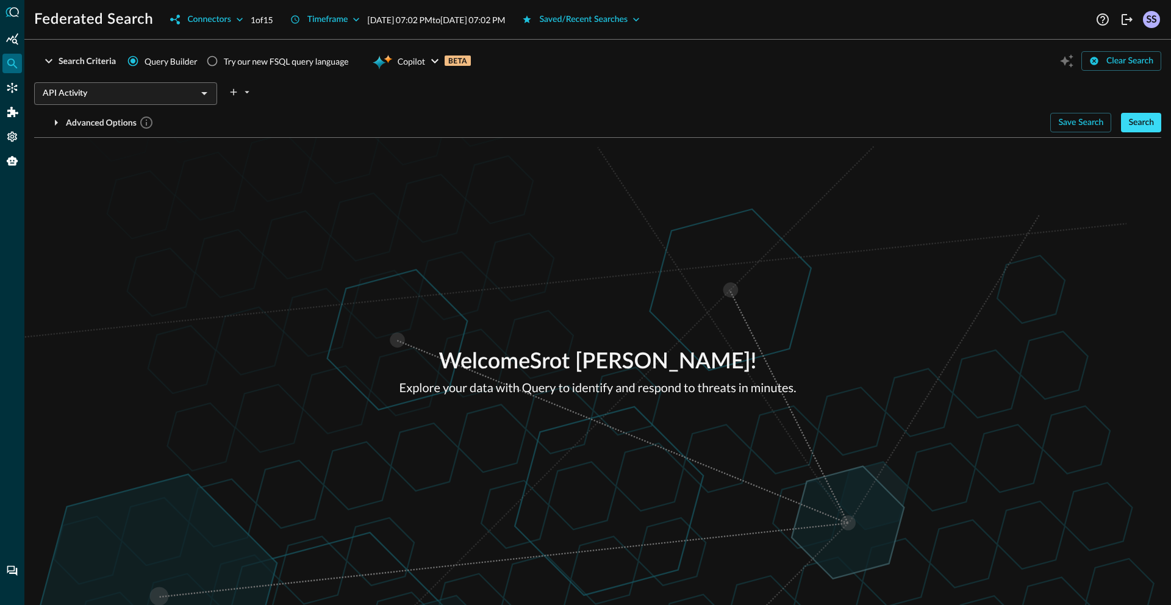
click at [1145, 120] on button "Search" at bounding box center [1141, 123] width 40 height 20
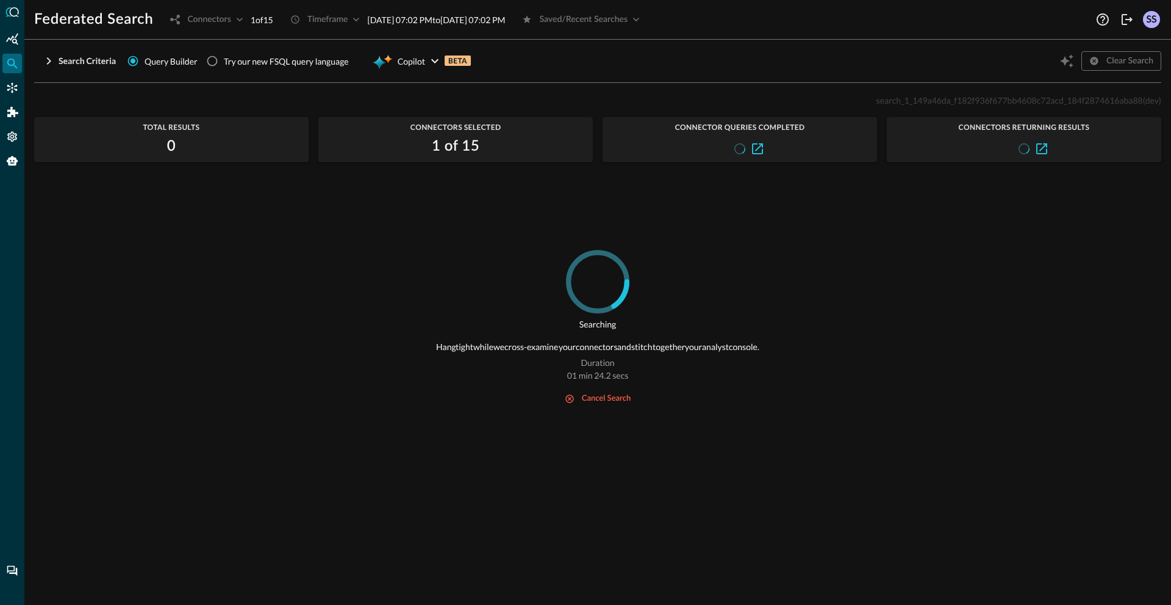
click at [907, 105] on span "search_1_149a46da_f182f936f677bb4608c72acd_184f2874616aba88" at bounding box center [1009, 100] width 267 height 10
copy span "search_1_149a46da_f182f936f677bb4608c72acd_184f2874616aba88"
click at [221, 20] on div "Connectors 1 of 15" at bounding box center [218, 20] width 110 height 20
click at [595, 398] on button "cancel search" at bounding box center [597, 399] width 81 height 15
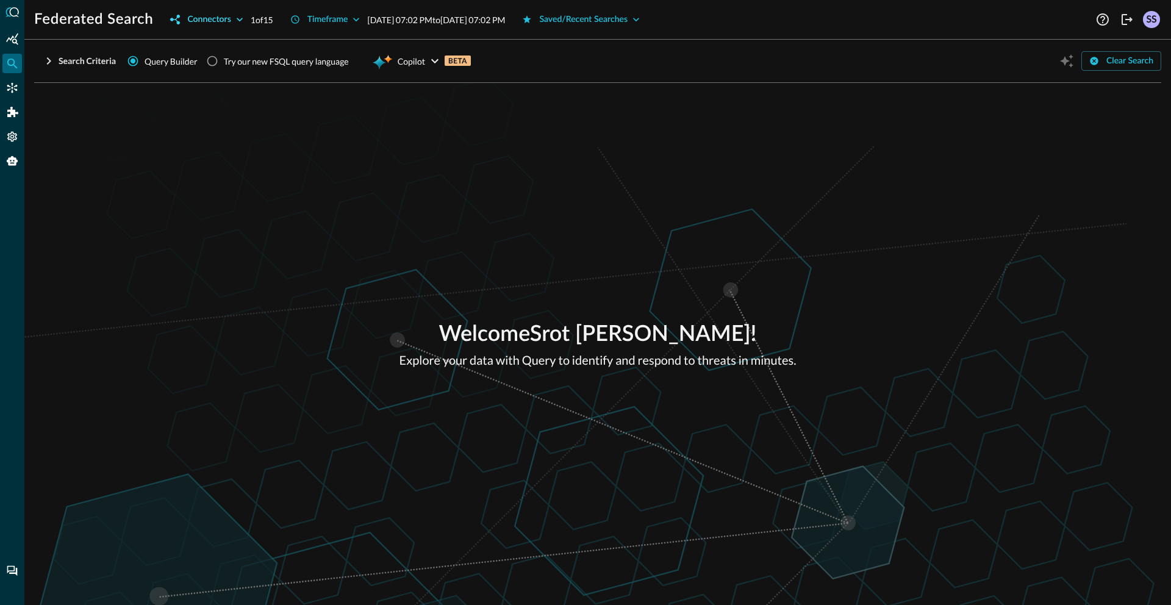
click at [209, 21] on button "Connectors" at bounding box center [206, 20] width 87 height 20
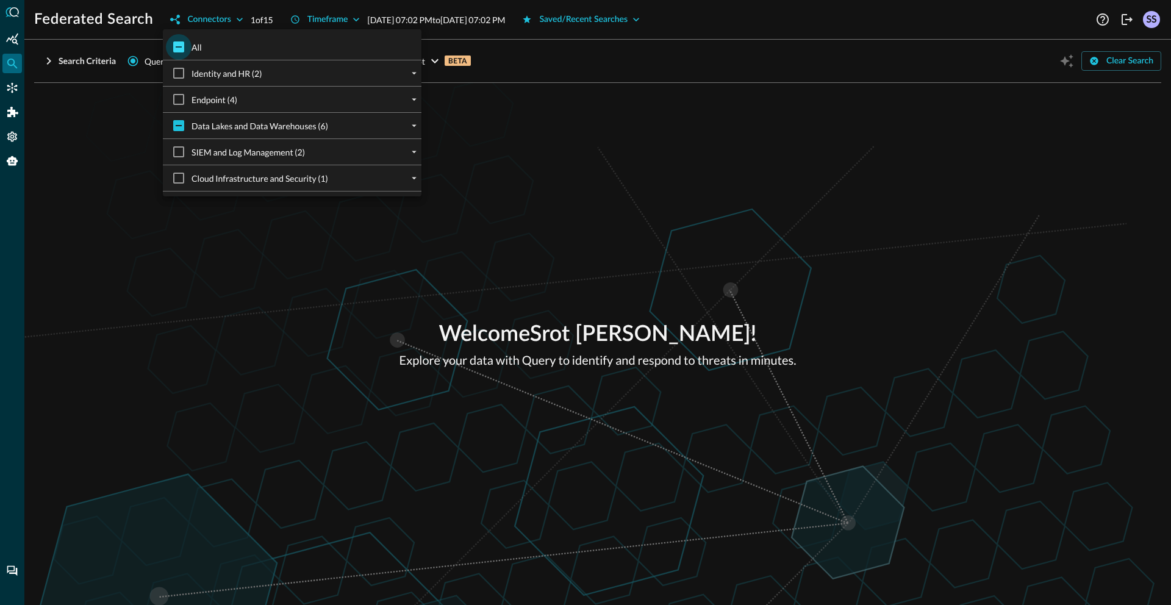
click at [185, 48] on input "All" at bounding box center [179, 47] width 26 height 26
checkbox input "true"
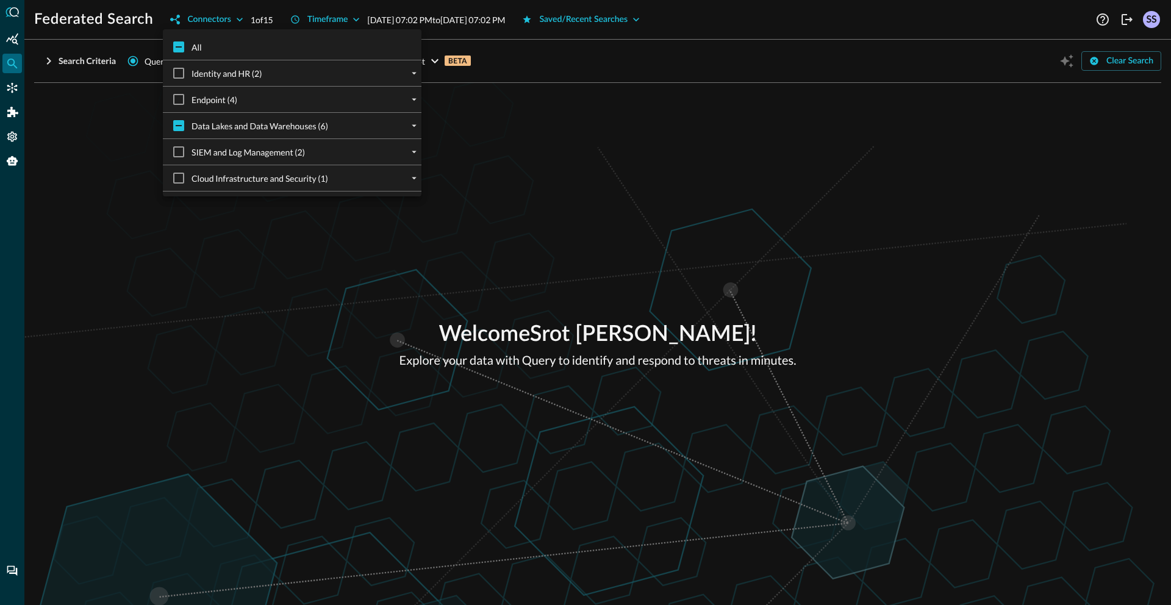
checkbox input "true"
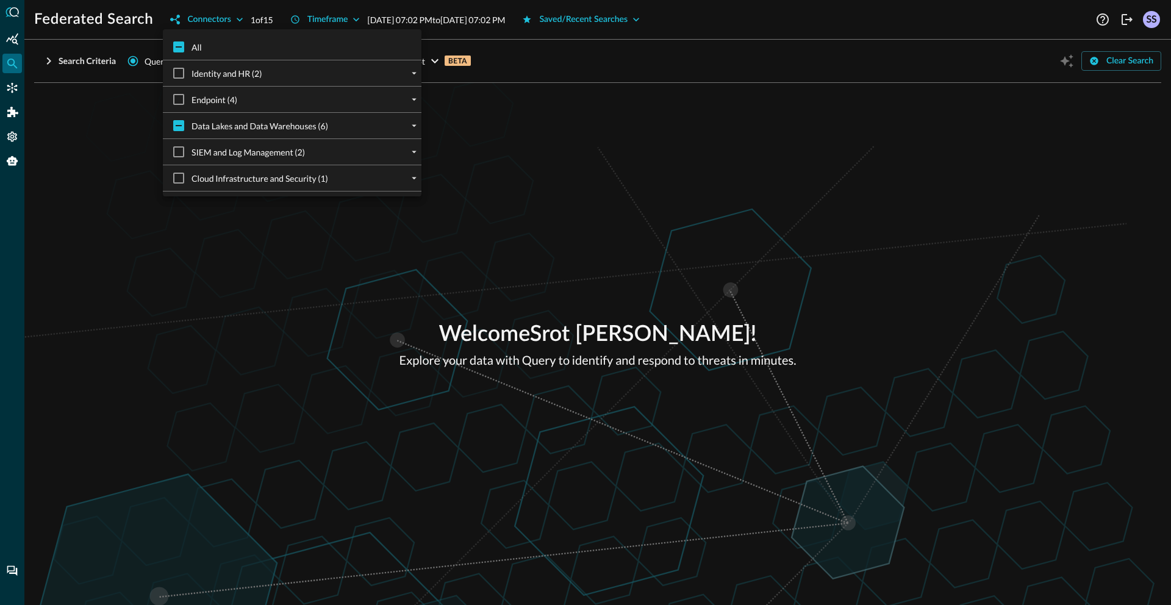
checkbox input "true"
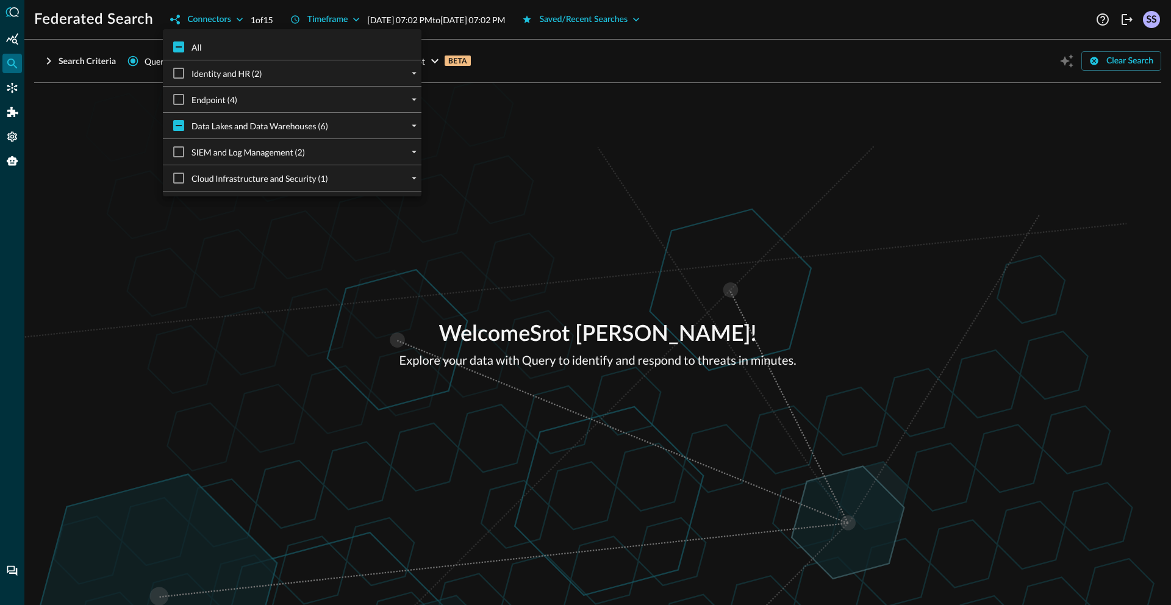
checkbox input "true"
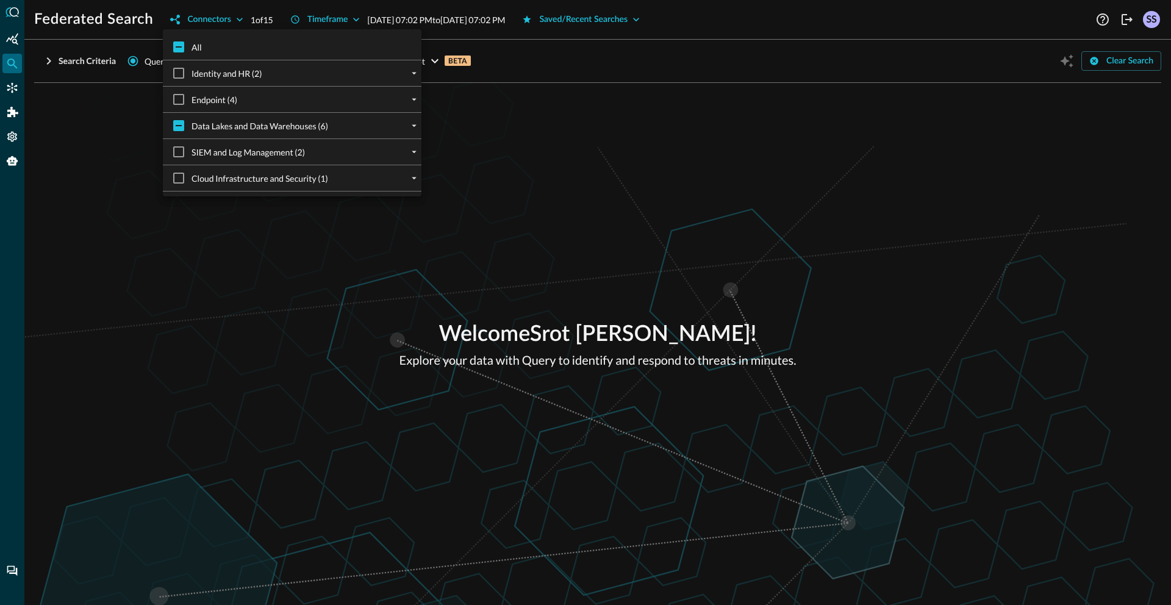
checkbox input "true"
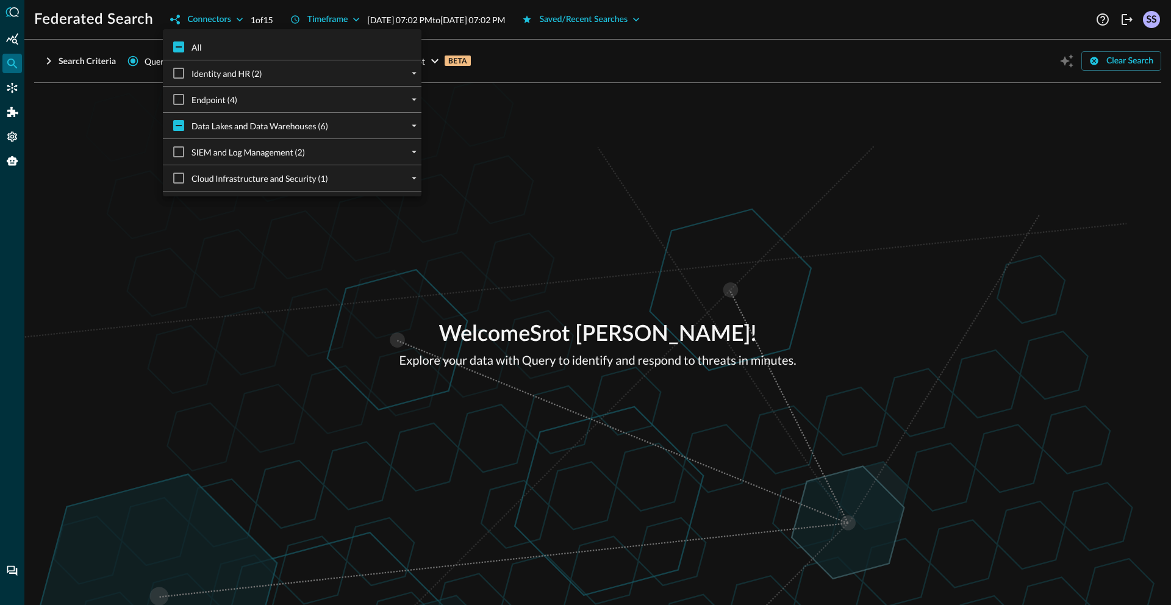
checkbox input "true"
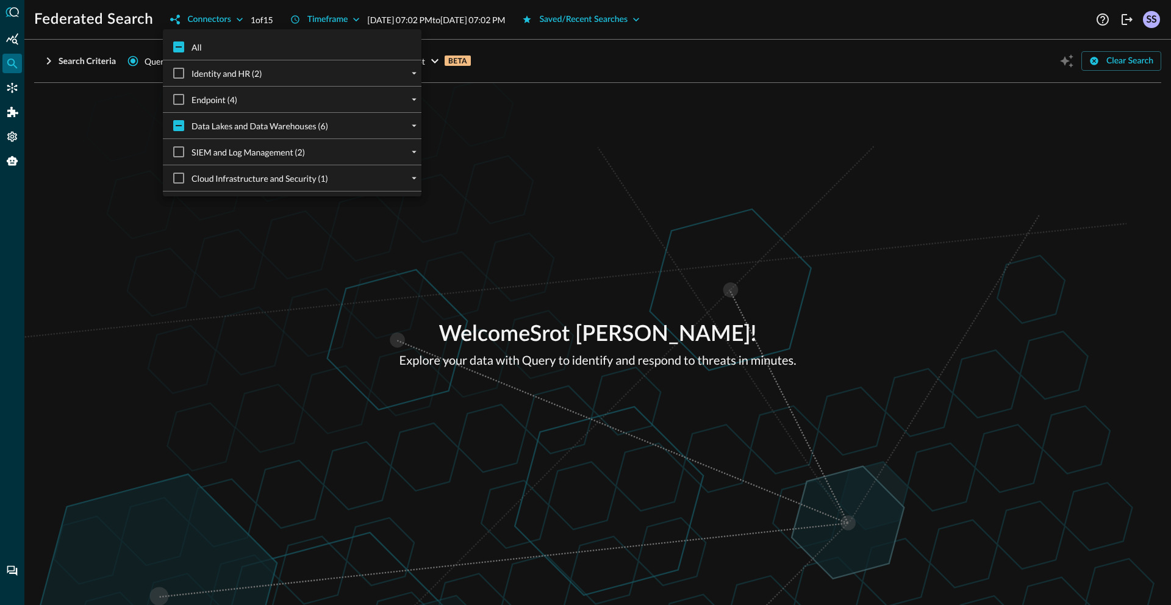
checkbox input "true"
click at [185, 43] on input "All" at bounding box center [179, 47] width 26 height 26
checkbox input "false"
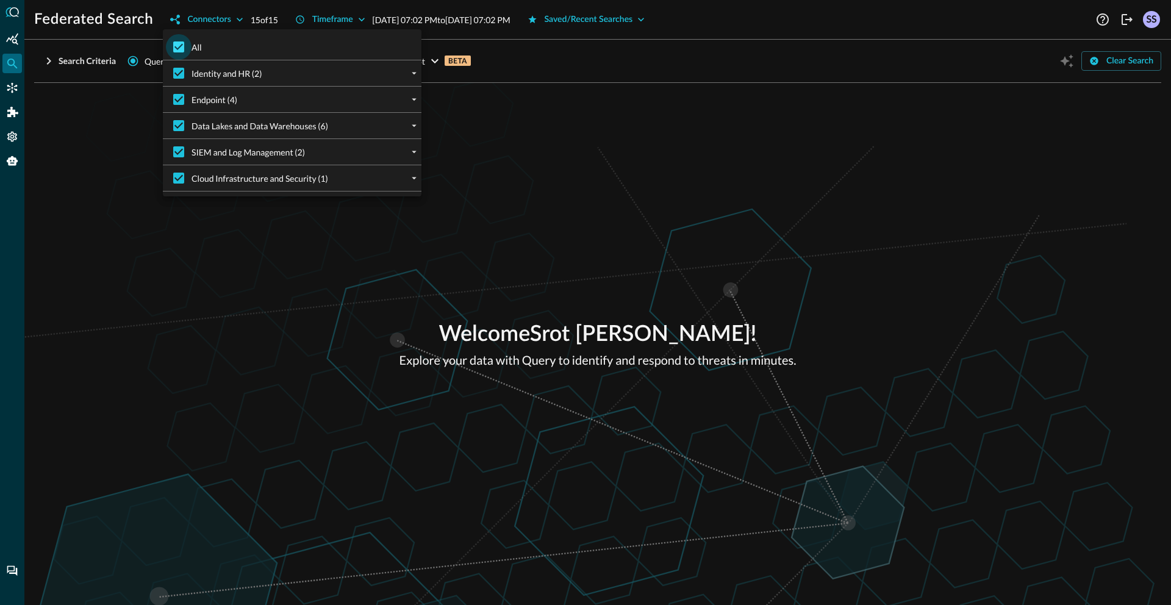
checkbox input "false"
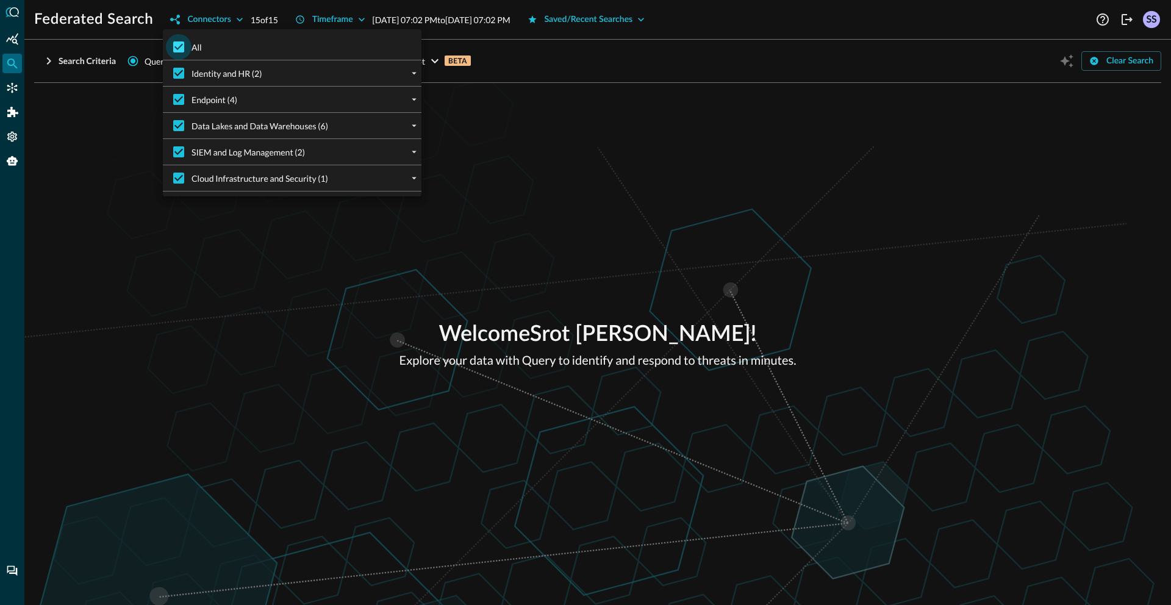
checkbox input "false"
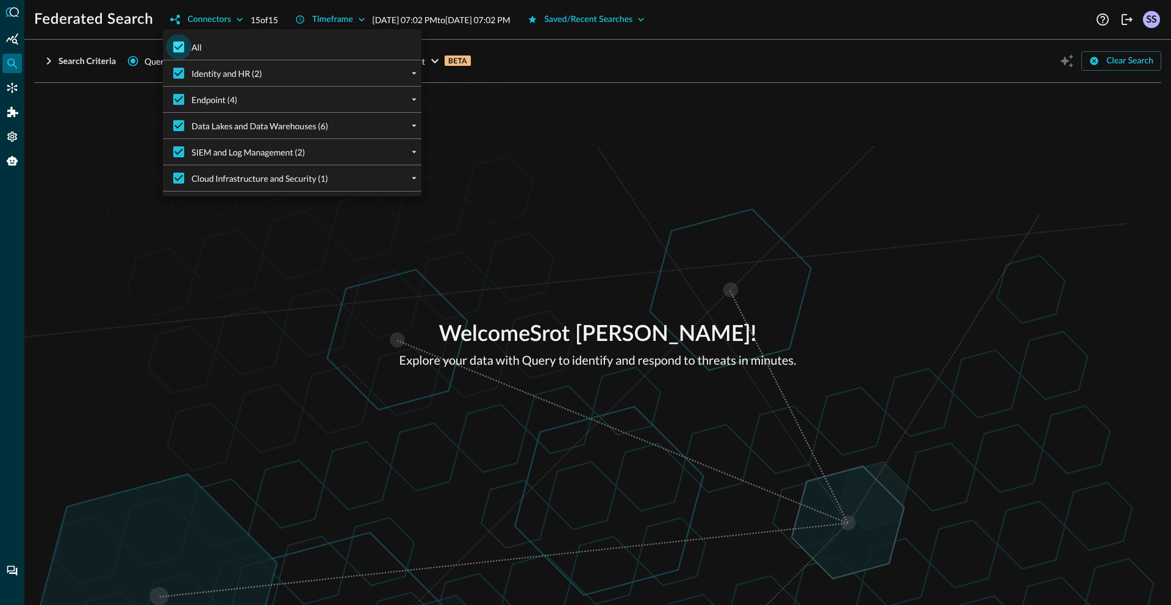
checkbox input "false"
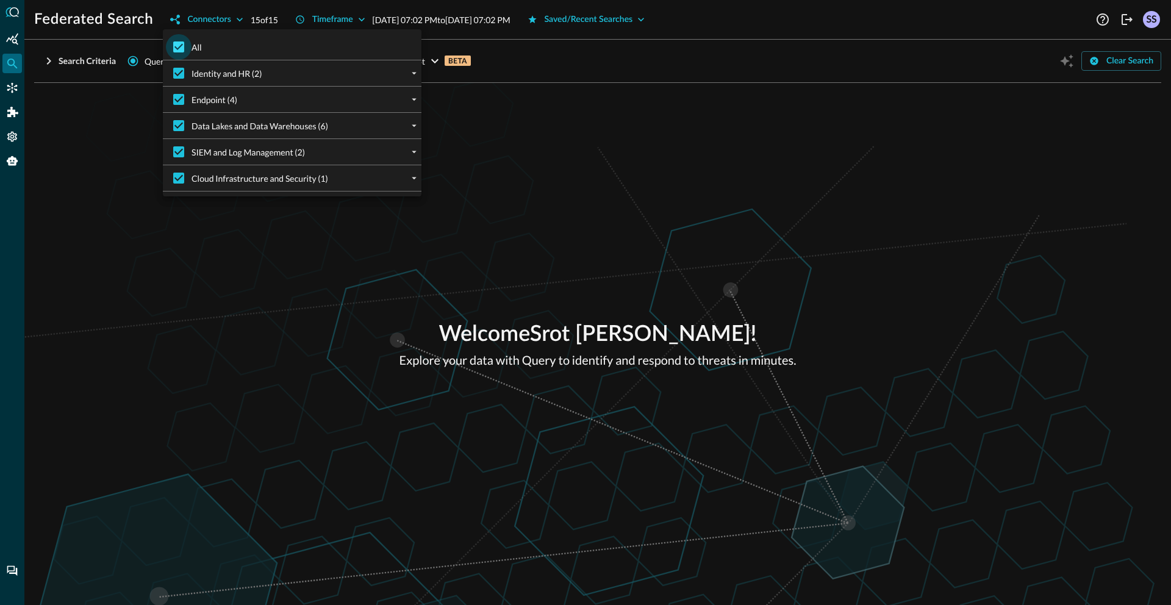
checkbox input "false"
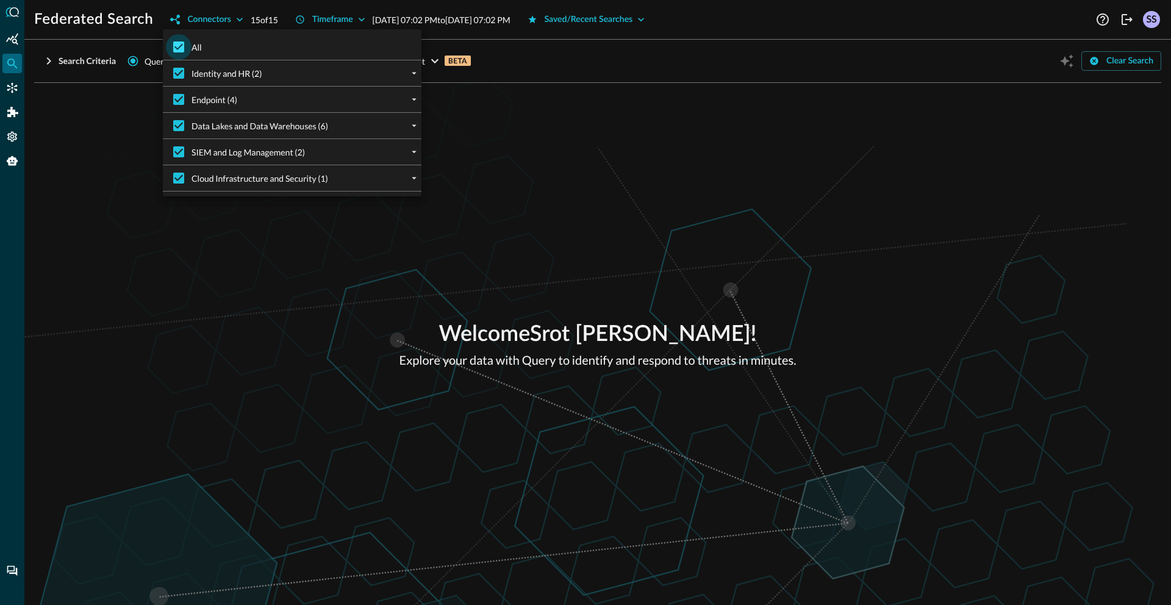
checkbox input "false"
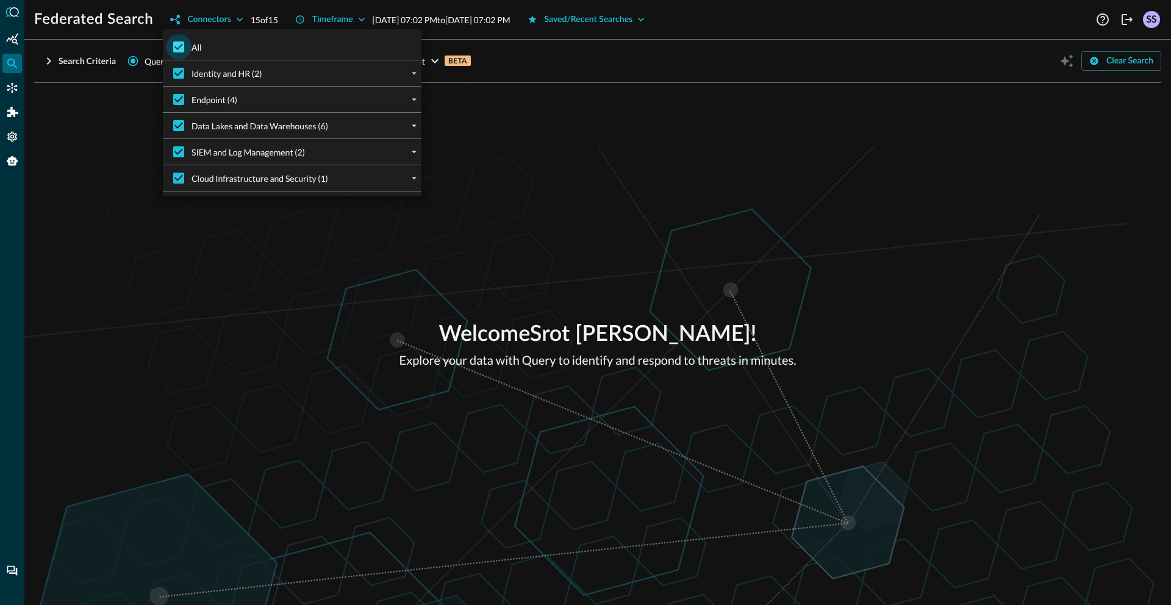
checkbox input "false"
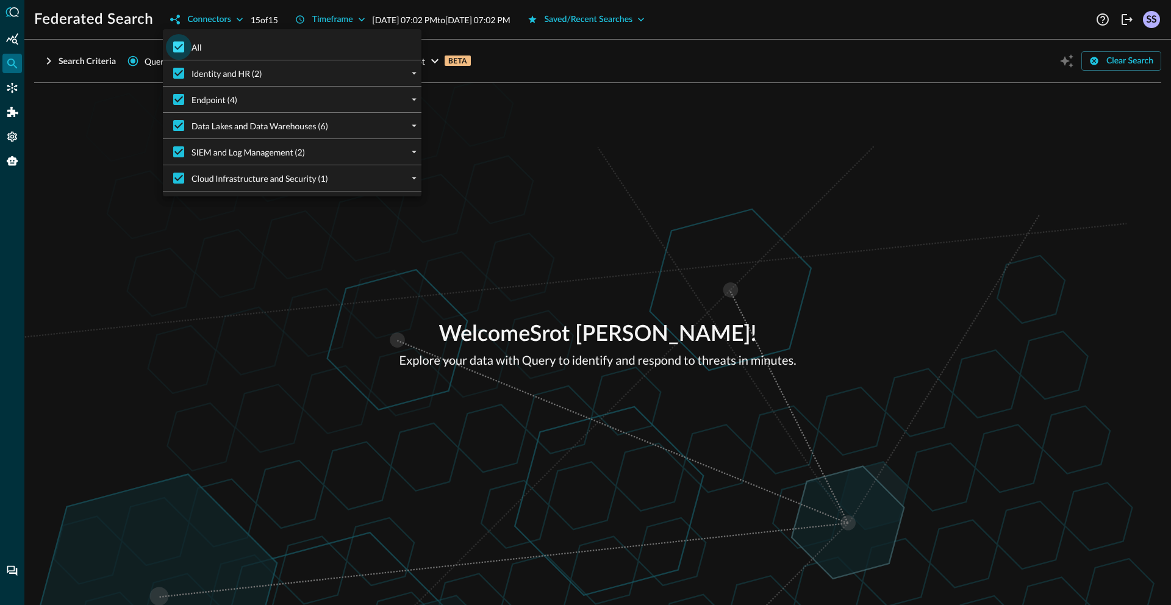
checkbox input "false"
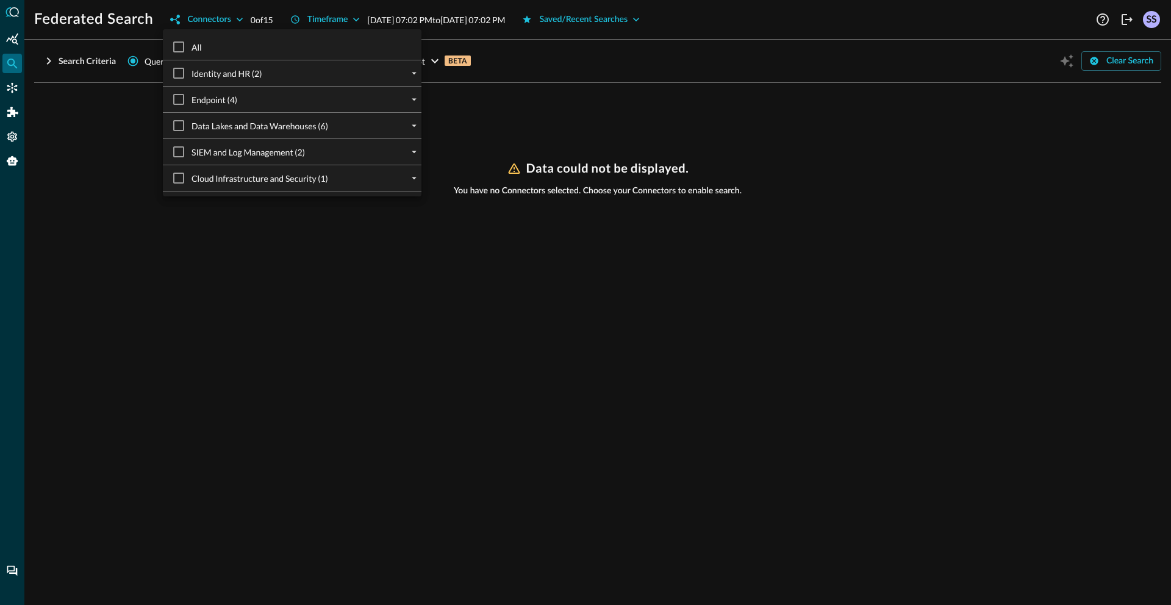
click at [536, 137] on div at bounding box center [585, 302] width 1171 height 605
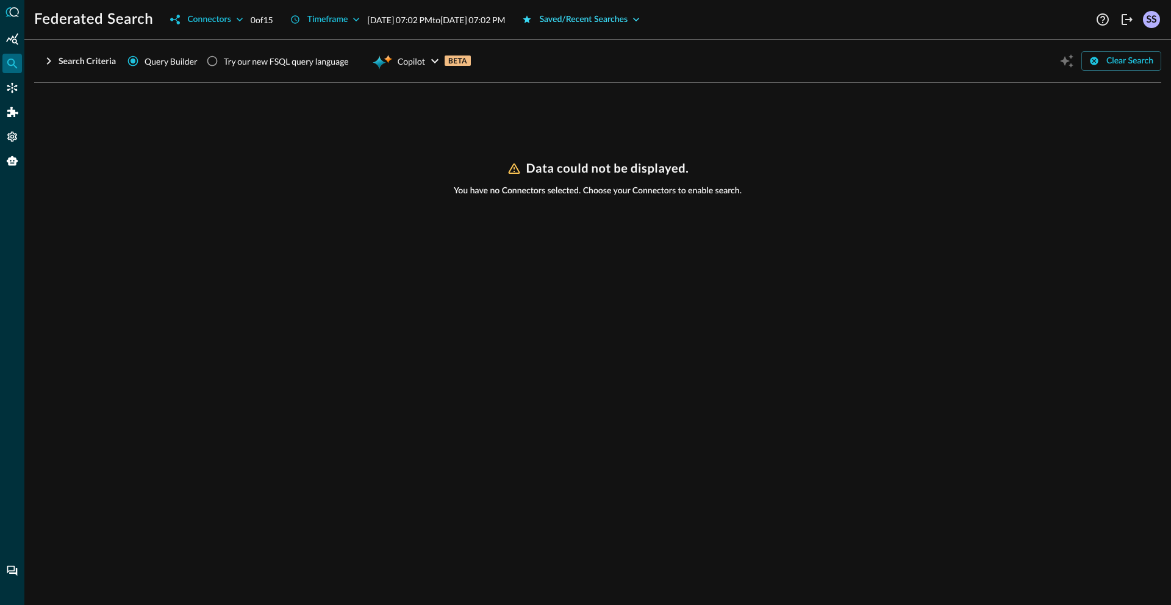
click at [639, 23] on button "Saved/Recent Searches" at bounding box center [581, 20] width 132 height 20
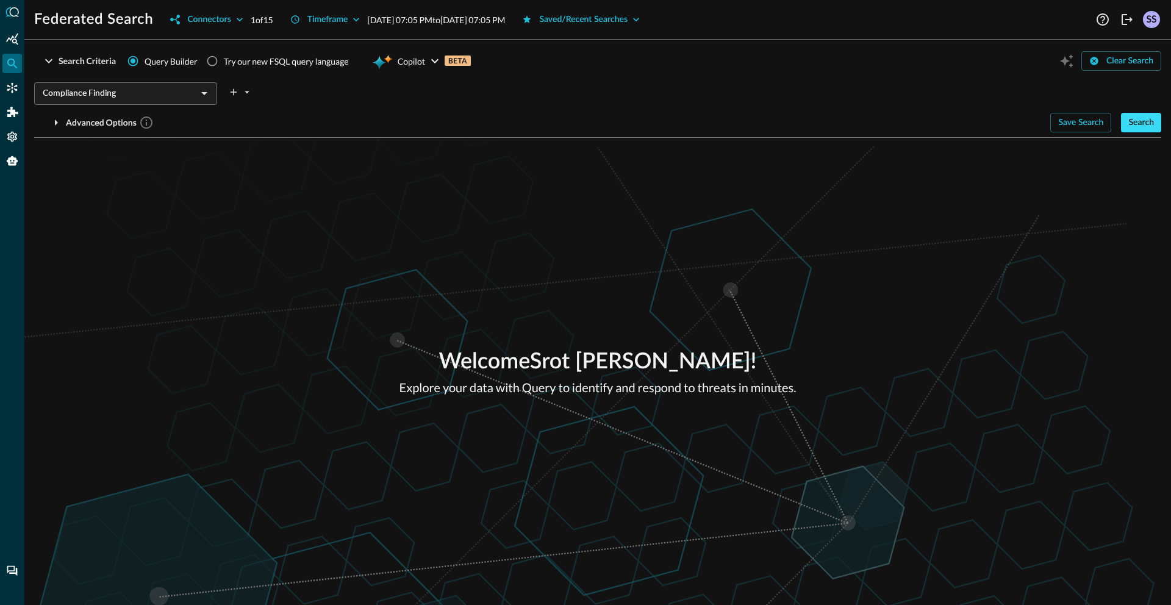
click at [1129, 121] on button "Search" at bounding box center [1141, 123] width 40 height 20
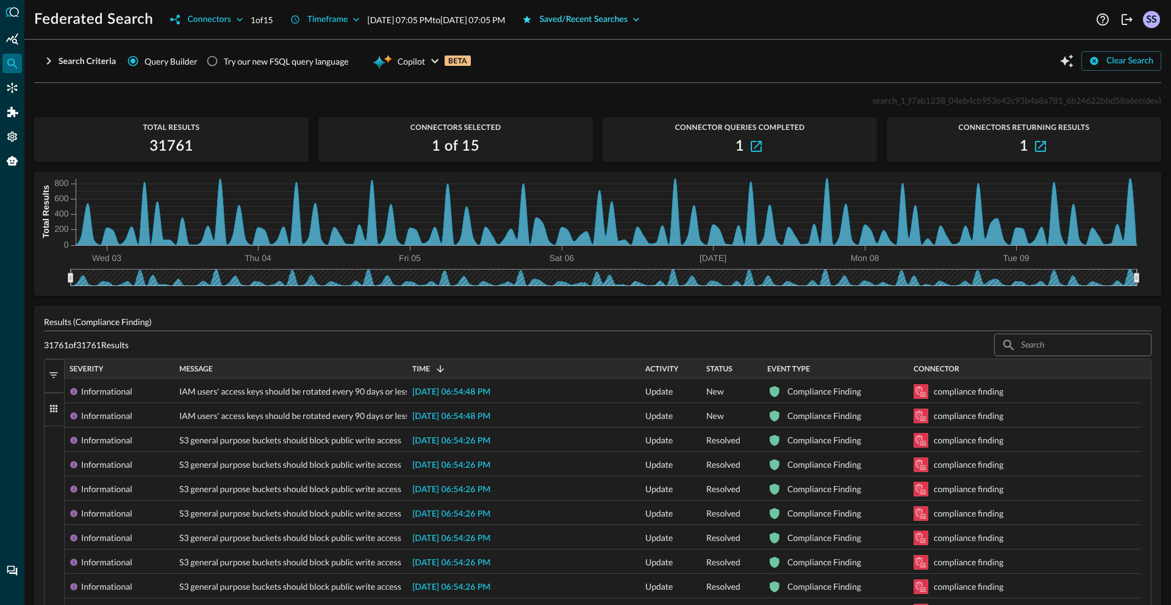
click at [631, 23] on button "Saved/Recent Searches" at bounding box center [581, 20] width 132 height 20
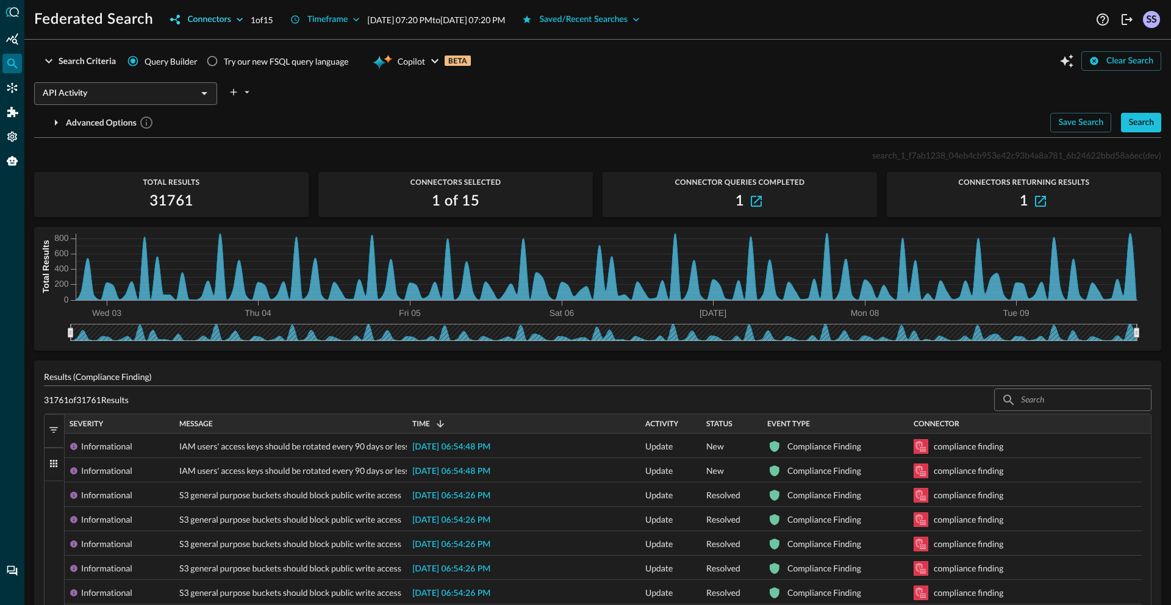
click at [207, 18] on button "Connectors" at bounding box center [206, 20] width 87 height 20
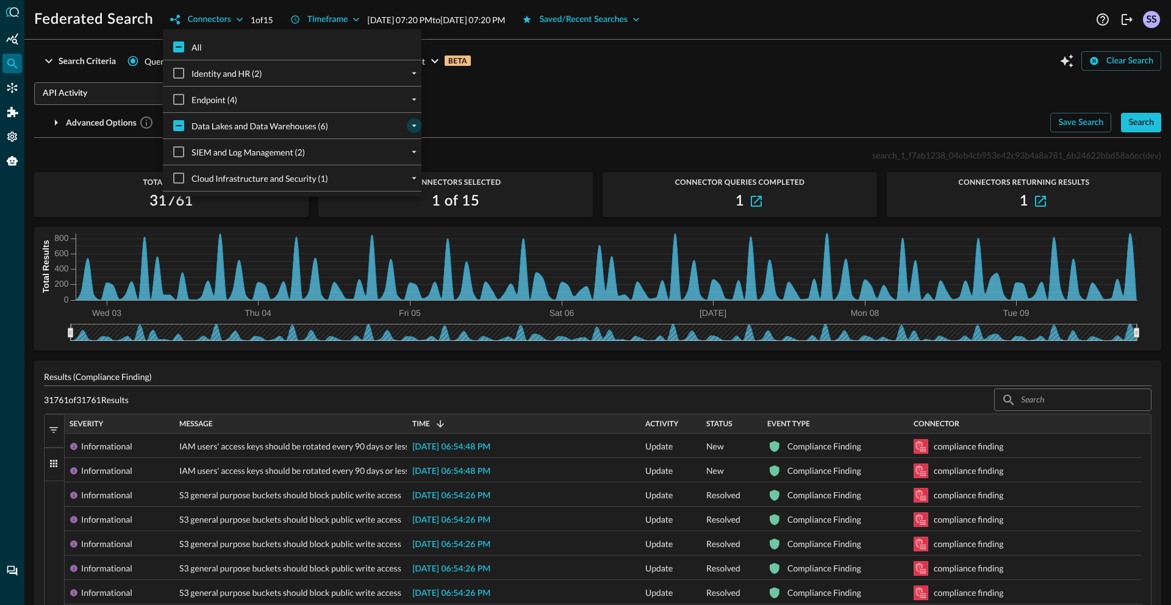
click at [409, 130] on icon "expand" at bounding box center [414, 125] width 11 height 11
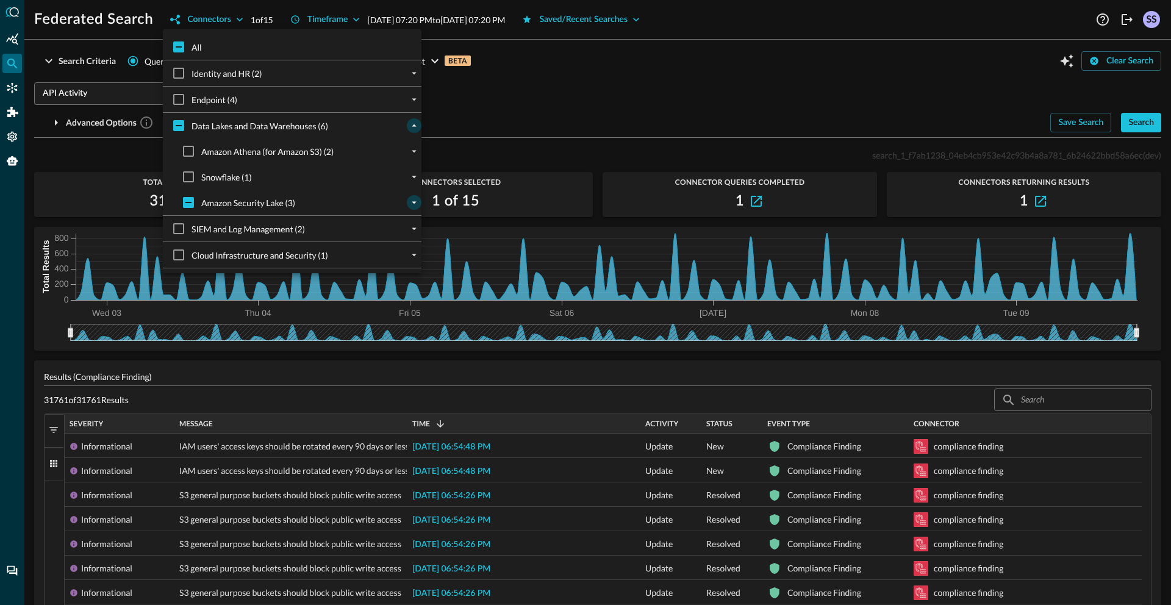
click at [409, 206] on icon "expand" at bounding box center [414, 202] width 11 height 11
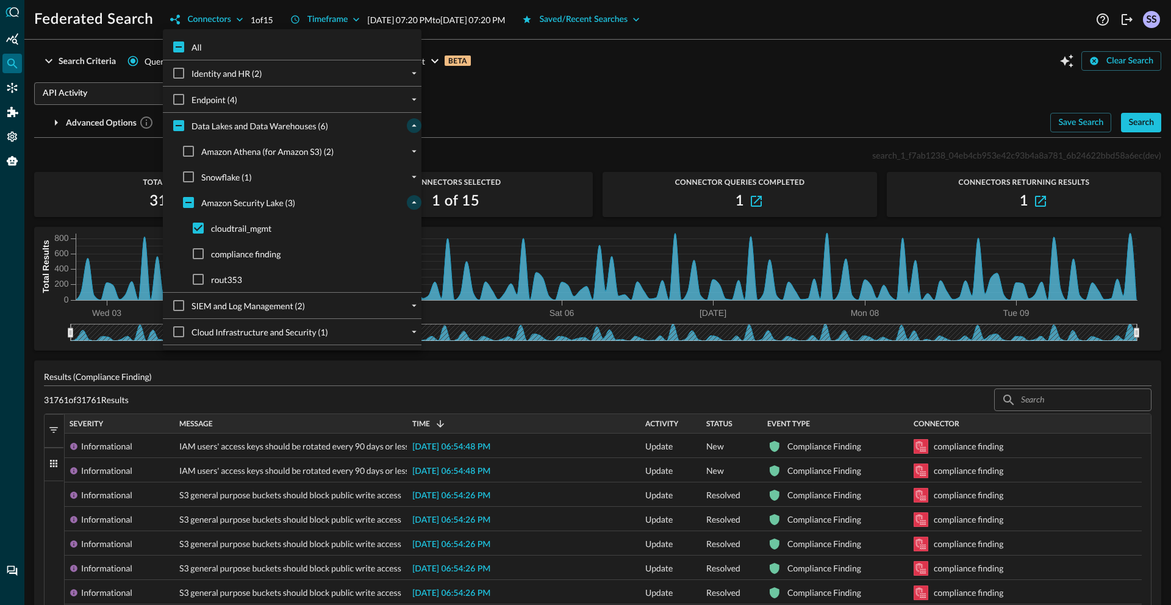
click at [562, 81] on div at bounding box center [585, 302] width 1171 height 605
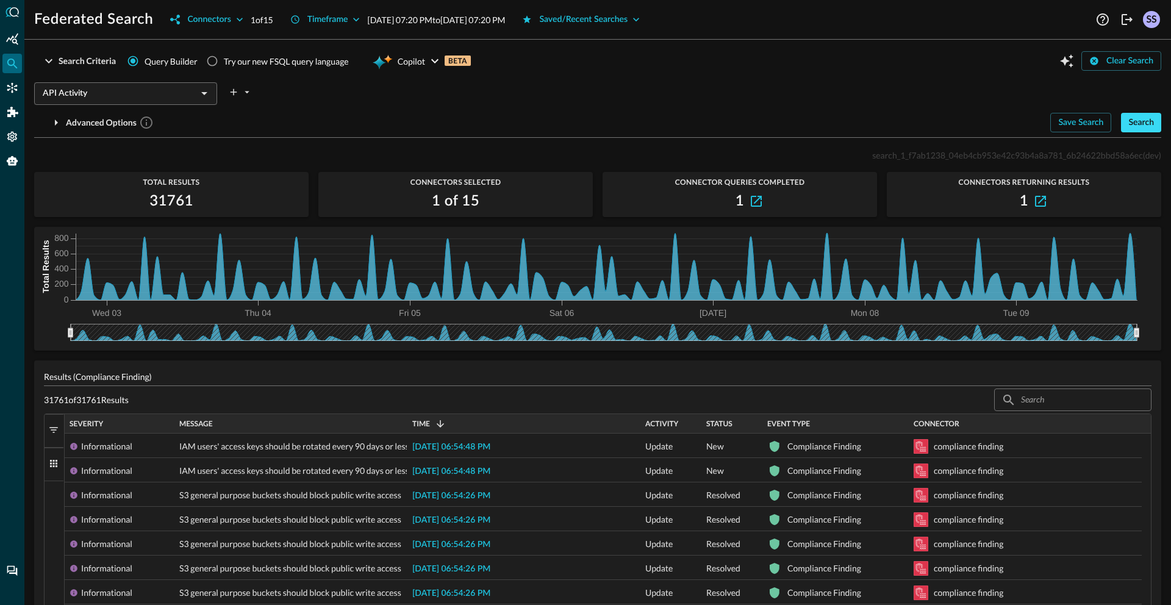
click at [1130, 123] on button "Search" at bounding box center [1141, 123] width 40 height 20
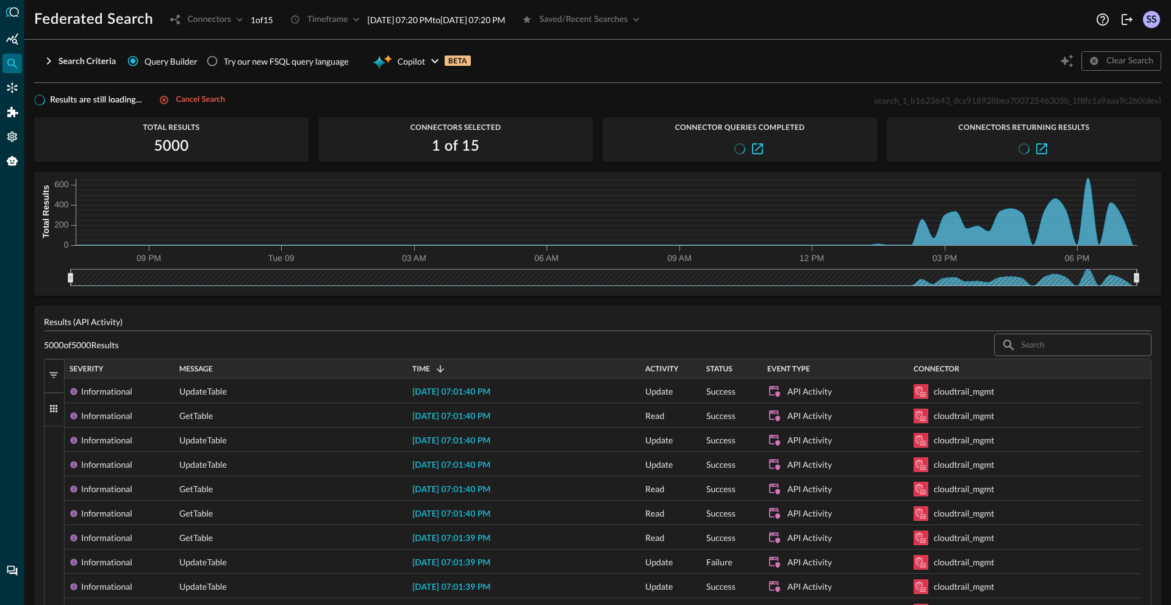
click at [918, 102] on span "search_1_b1623643_dca918928bea70072546305b_1f8fc1a9aaa9c2b0" at bounding box center [1008, 100] width 268 height 10
copy span "search_1_b1623643_dca918928bea70072546305b_1f8fc1a9aaa9c2b0"
click at [198, 101] on button "Cancel search" at bounding box center [192, 100] width 81 height 15
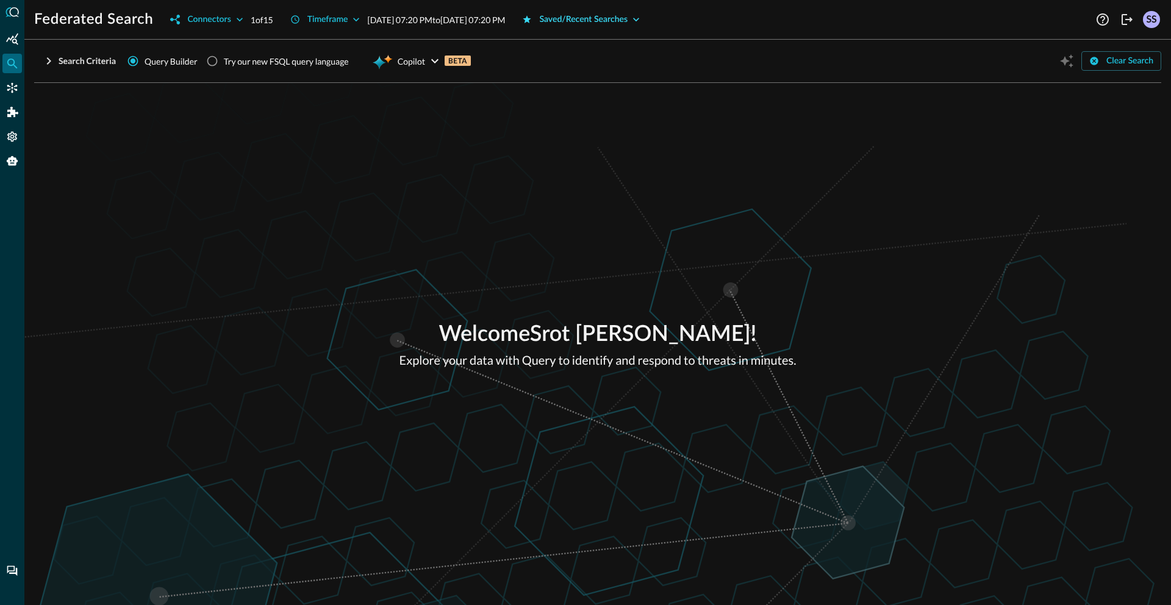
click at [603, 24] on button "Saved/Recent Searches" at bounding box center [581, 20] width 132 height 20
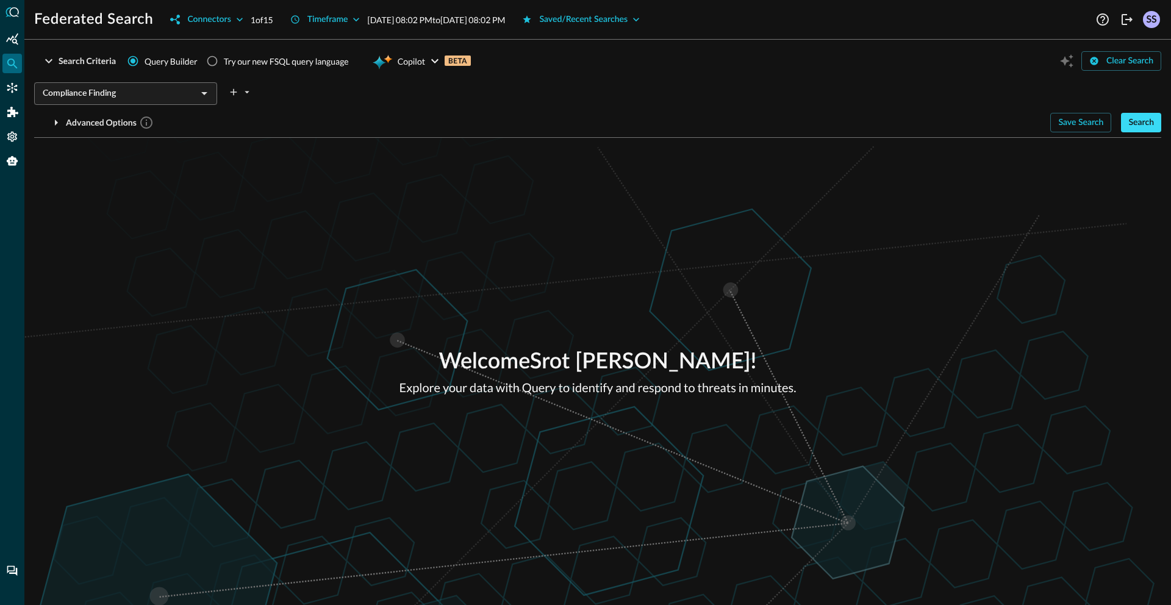
click at [1128, 129] on button "Search" at bounding box center [1141, 123] width 40 height 20
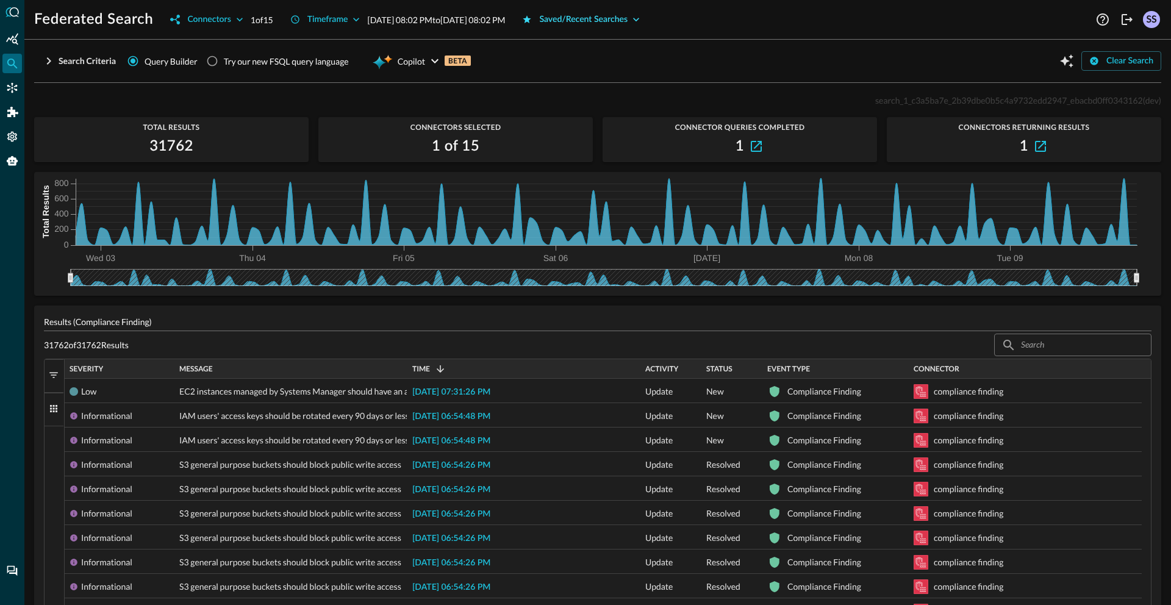
click at [647, 18] on button "Saved/Recent Searches" at bounding box center [581, 20] width 132 height 20
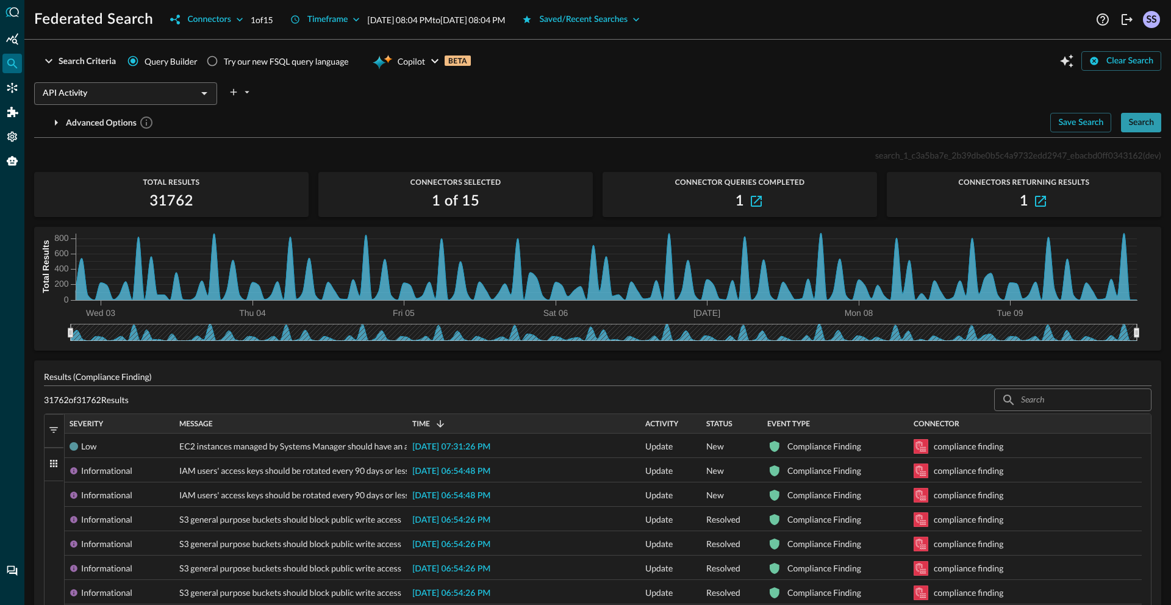
click at [1134, 126] on button "Search" at bounding box center [1141, 123] width 40 height 20
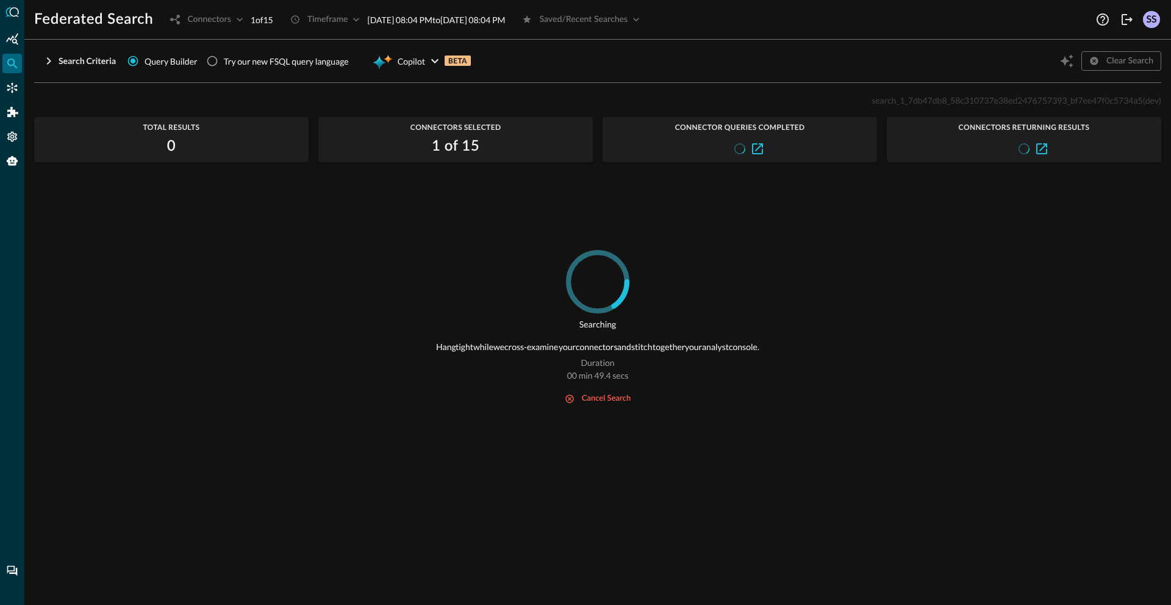
click at [885, 99] on span "search_1_7db47db8_58c310737e38ed2476757393_bf7ee47f0c5734a5" at bounding box center [1006, 100] width 271 height 10
copy span "search_1_7db47db8_58c310737e38ed2476757393_bf7ee47f0c5734a5"
click at [612, 397] on button "cancel search" at bounding box center [597, 399] width 81 height 15
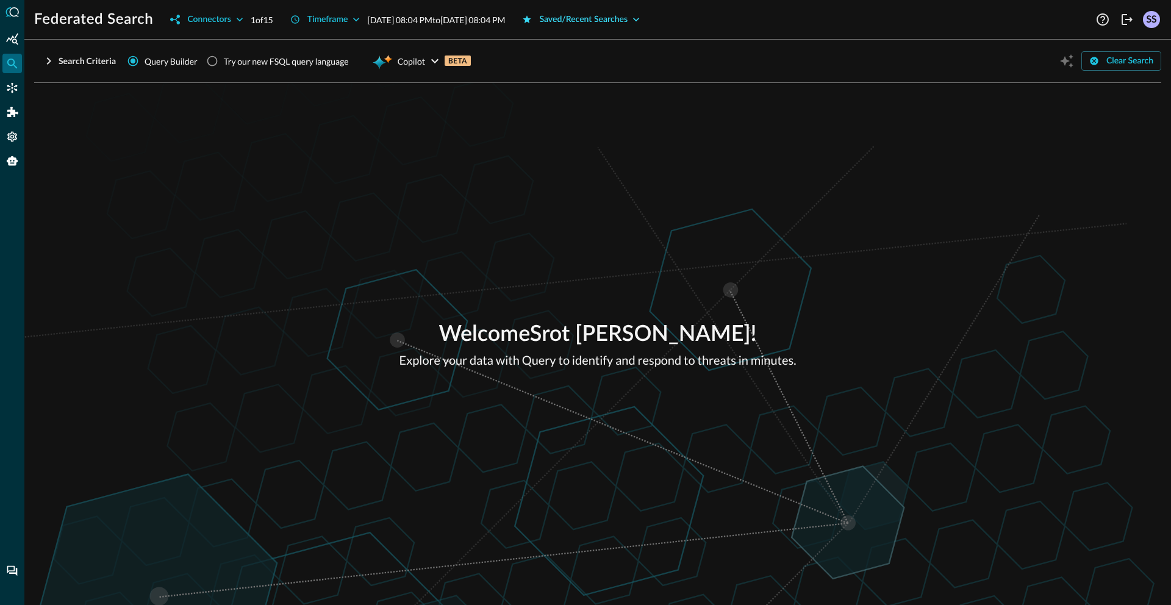
click at [647, 20] on button "Saved/Recent Searches" at bounding box center [581, 20] width 132 height 20
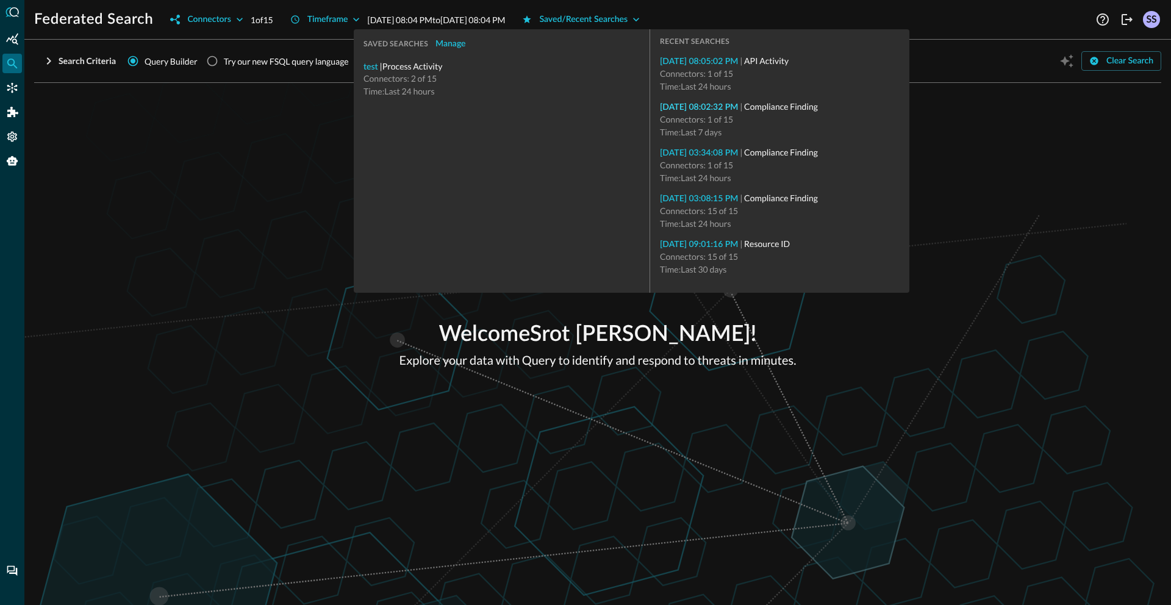
type input "Compliance Finding"
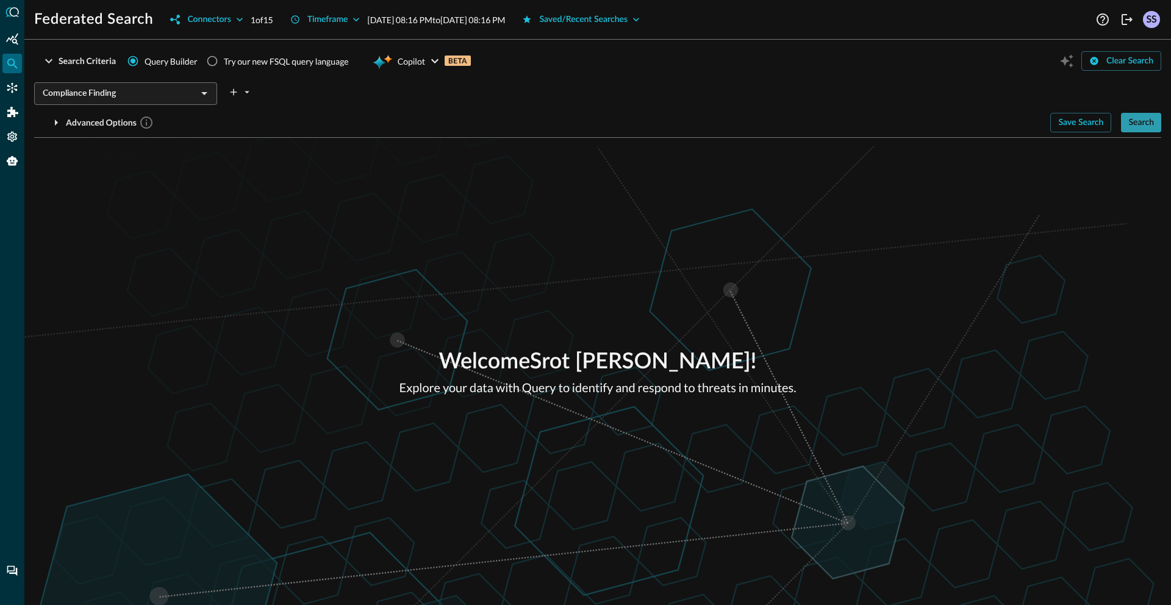
click at [1136, 119] on button "Search" at bounding box center [1141, 123] width 40 height 20
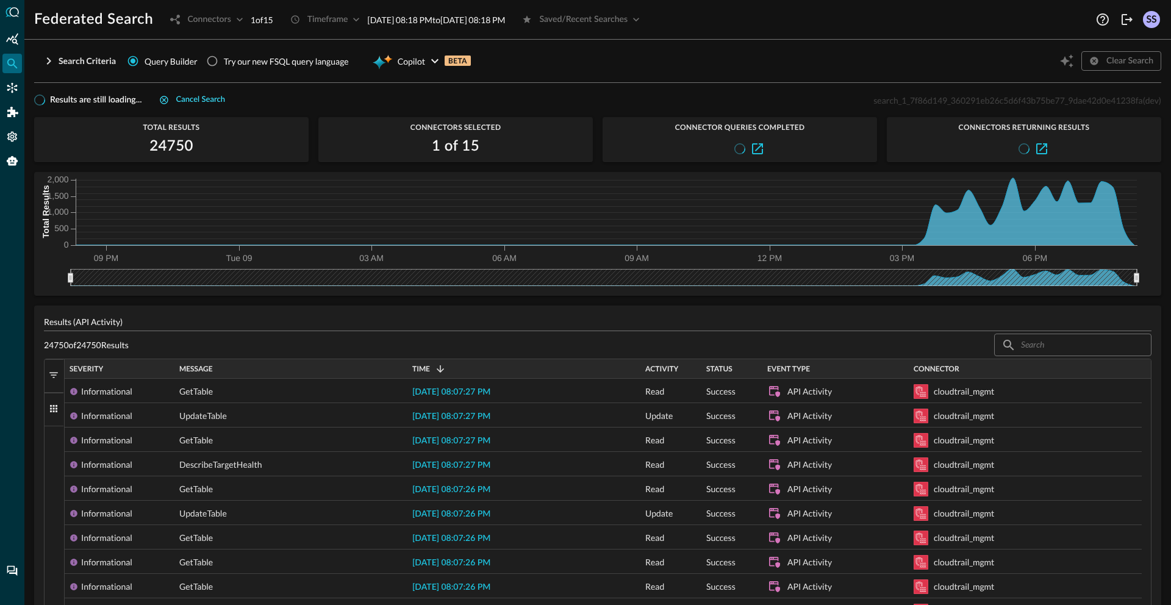
click at [198, 100] on button "Cancel search" at bounding box center [192, 100] width 81 height 15
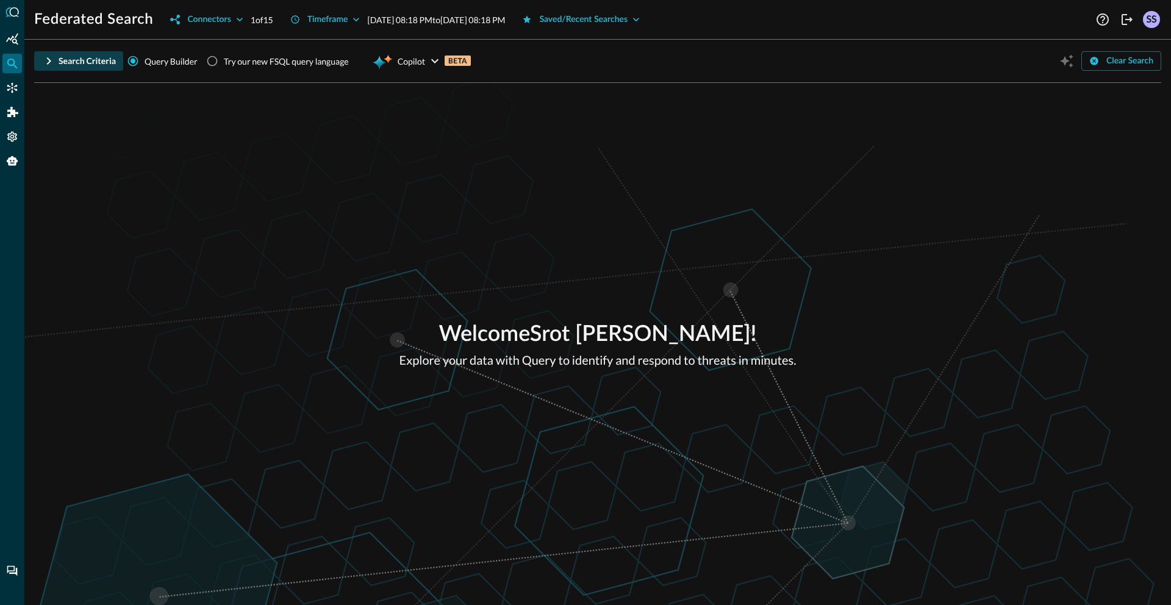
click at [69, 65] on button "Search Criteria" at bounding box center [78, 61] width 89 height 20
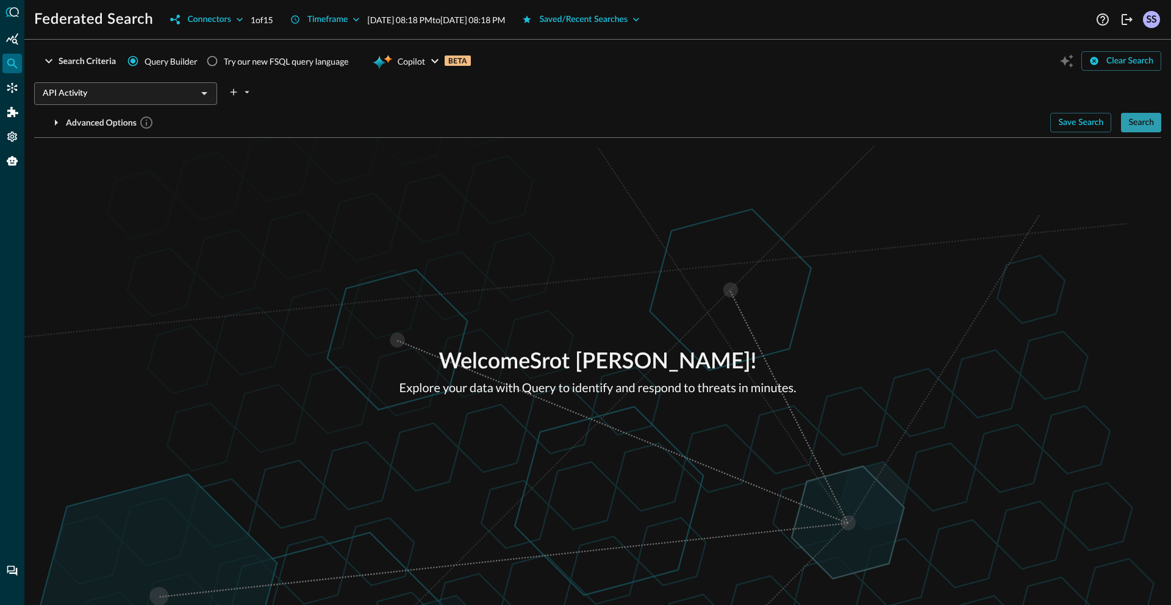
click at [1134, 126] on button "Search" at bounding box center [1141, 123] width 40 height 20
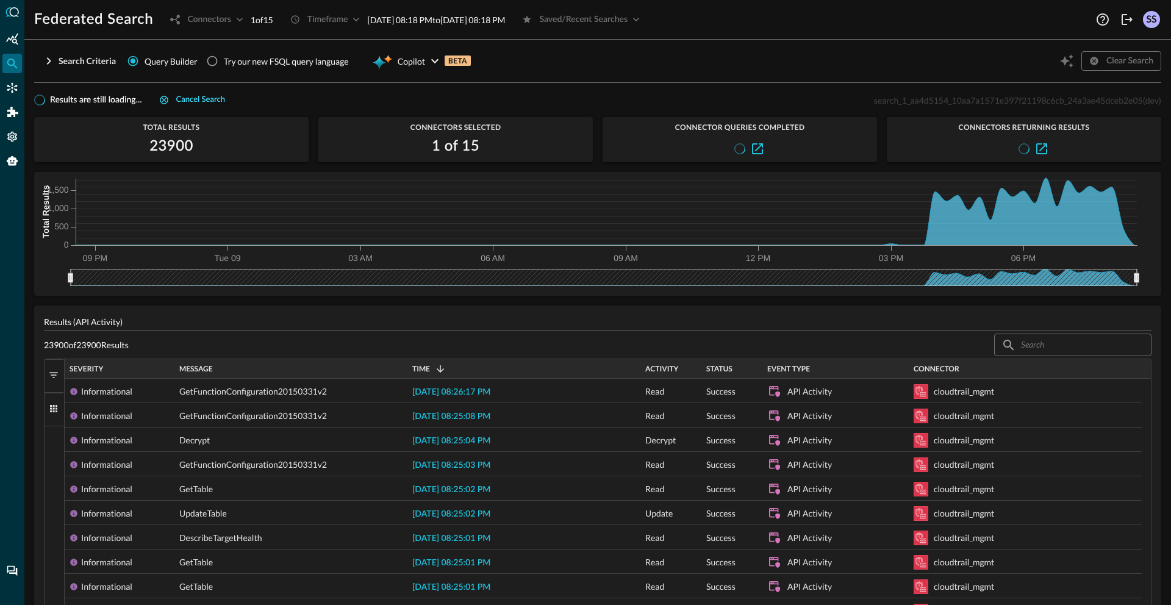
click at [220, 101] on button "Cancel search" at bounding box center [192, 100] width 81 height 15
